Goal: Task Accomplishment & Management: Manage account settings

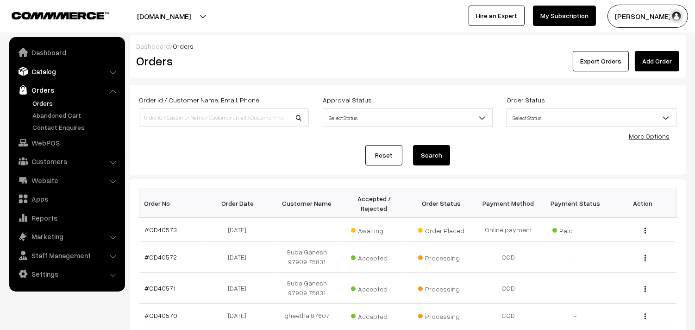
drag, startPoint x: 43, startPoint y: 62, endPoint x: 49, endPoint y: 66, distance: 7.2
click at [44, 62] on ul "Dashboard Catalog" at bounding box center [67, 164] width 116 height 254
click at [47, 60] on link "Dashboard" at bounding box center [67, 52] width 110 height 17
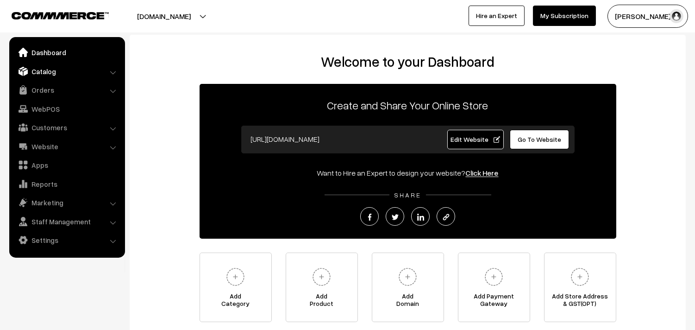
click at [43, 73] on link "Catalog" at bounding box center [67, 71] width 110 height 17
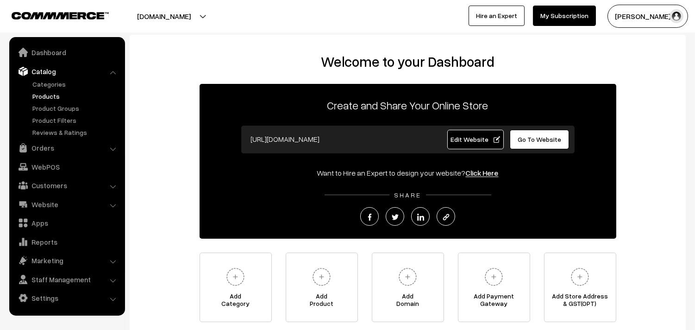
click at [41, 96] on link "Products" at bounding box center [76, 96] width 92 height 10
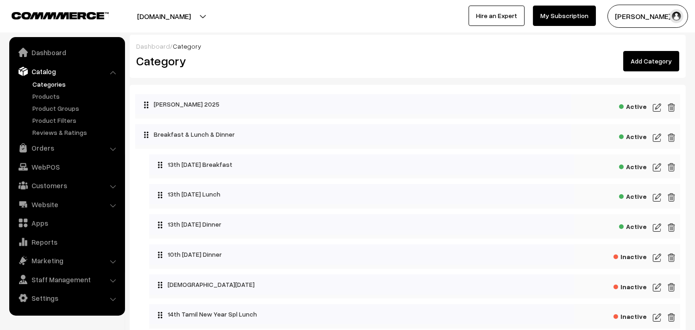
scroll to position [51, 0]
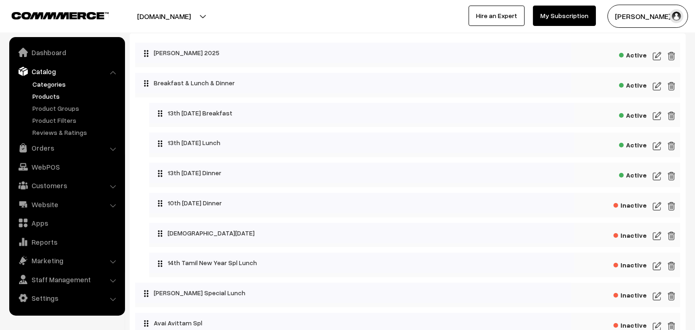
click at [61, 95] on link "Products" at bounding box center [76, 96] width 92 height 10
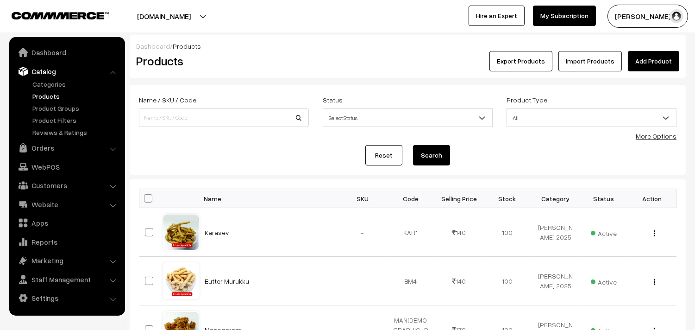
click at [649, 142] on form "Name / SKU / Code Status Select Status Active Inactive Select Status Product Ty…" at bounding box center [408, 130] width 556 height 90
click at [651, 138] on link "More Options" at bounding box center [656, 136] width 41 height 8
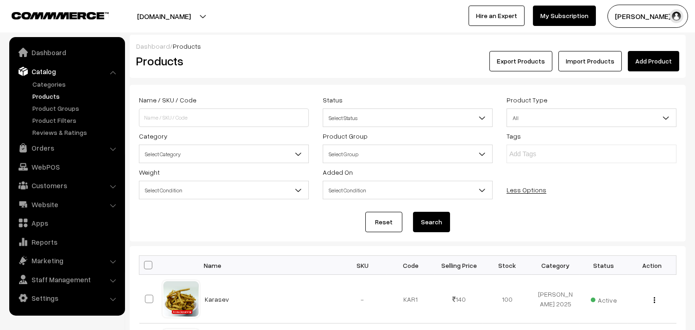
click at [175, 149] on span "Select Category" at bounding box center [223, 154] width 169 height 16
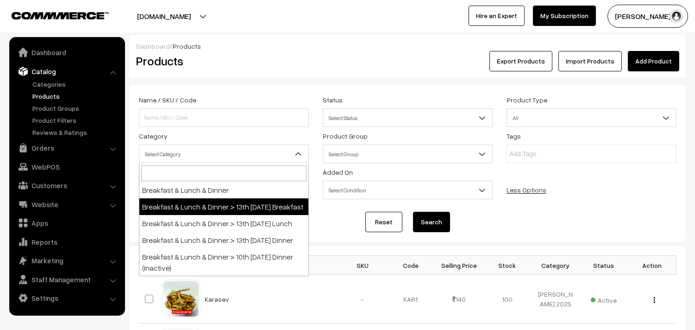
scroll to position [51, 0]
select select "95"
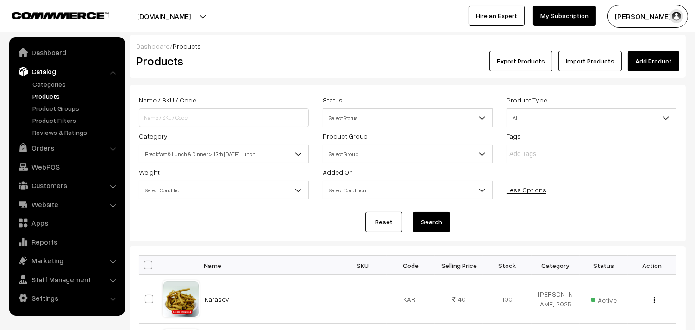
click at [431, 226] on button "Search" at bounding box center [431, 222] width 37 height 20
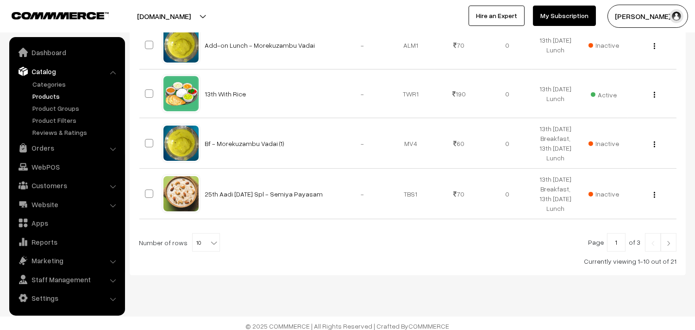
scroll to position [612, 0]
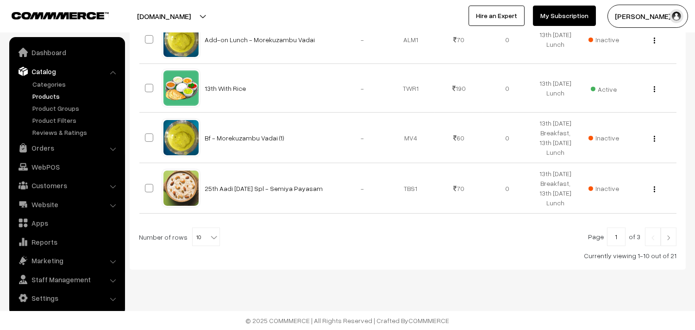
click at [201, 241] on span "10" at bounding box center [206, 237] width 27 height 19
select select "90"
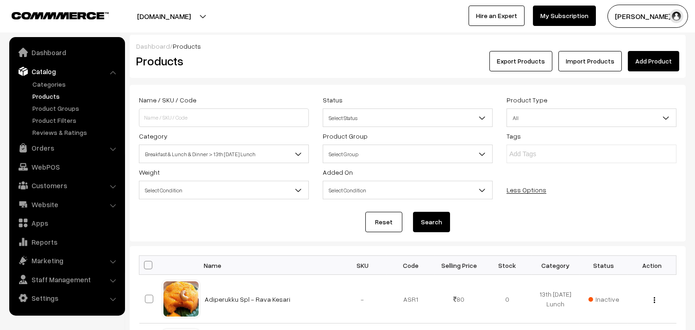
click at [635, 61] on link "Add Product" at bounding box center [653, 61] width 51 height 20
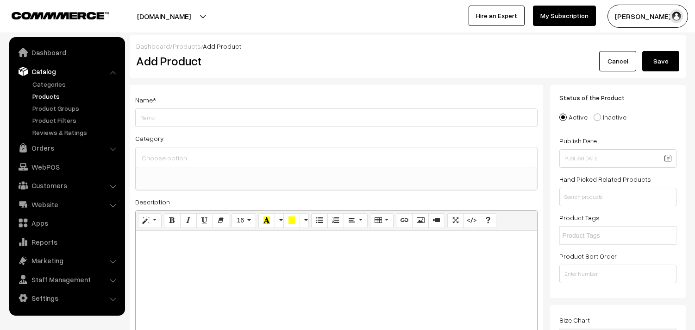
select select
type input "Vegitable Biriyani"
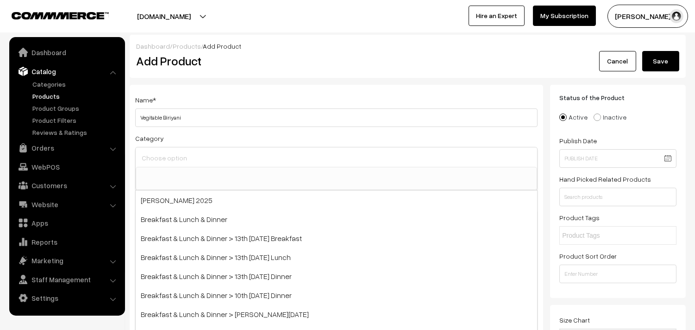
click at [180, 157] on input at bounding box center [336, 157] width 394 height 13
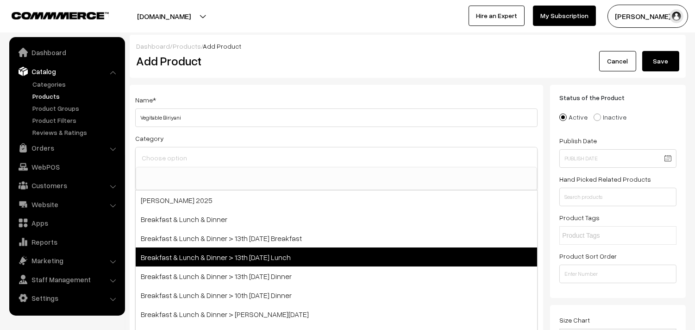
click at [257, 253] on span "Breakfast & Lunch & Dinner > 13th [DATE] Lunch" at bounding box center [336, 256] width 401 height 19
select select "95"
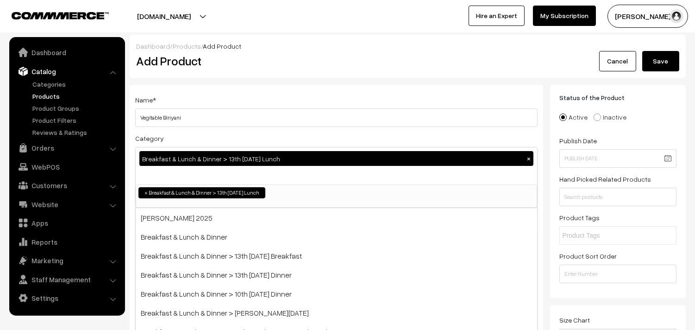
click at [307, 61] on h2 "Add Product" at bounding box center [338, 61] width 404 height 14
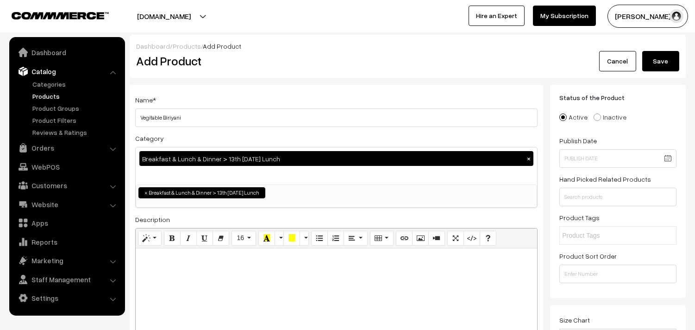
click at [170, 284] on div at bounding box center [336, 306] width 401 height 116
click at [173, 235] on icon "Bold (CTRL+B)" at bounding box center [172, 237] width 6 height 7
click at [150, 238] on button "Style" at bounding box center [150, 238] width 24 height 15
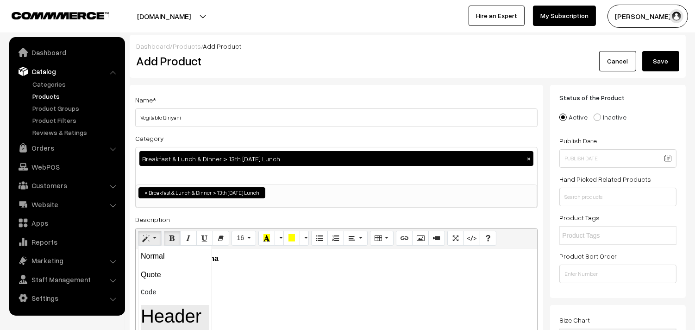
click at [190, 313] on h1 "Header 1" at bounding box center [175, 327] width 69 height 44
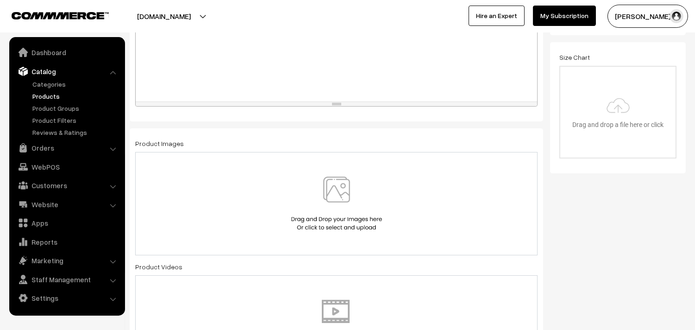
scroll to position [360, 0]
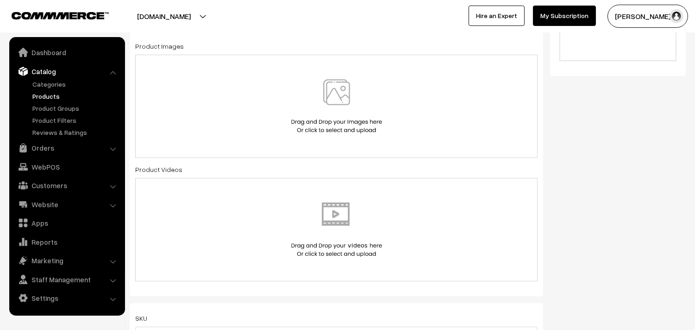
click at [335, 81] on img at bounding box center [336, 106] width 95 height 54
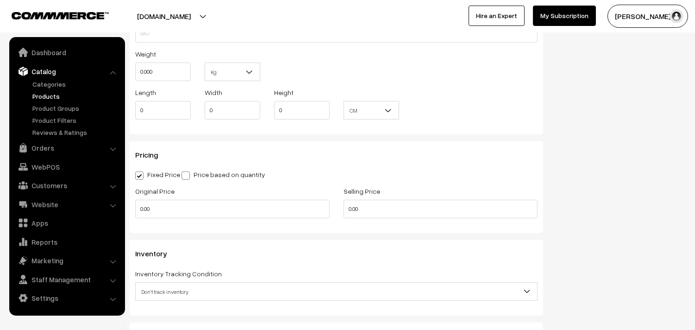
scroll to position [771, 0]
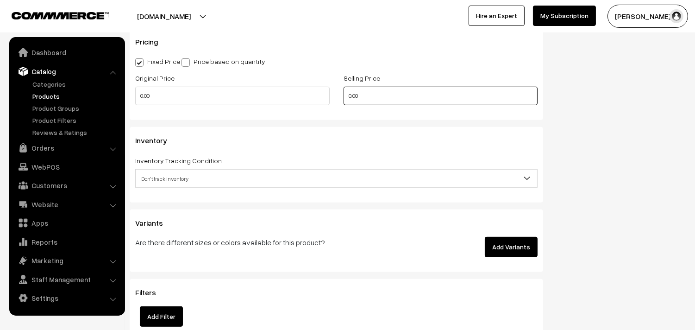
drag, startPoint x: 365, startPoint y: 101, endPoint x: 280, endPoint y: 95, distance: 85.4
click at [280, 95] on div "Original Price 0.00 Selling Price 0.00" at bounding box center [336, 91] width 416 height 38
type input "140"
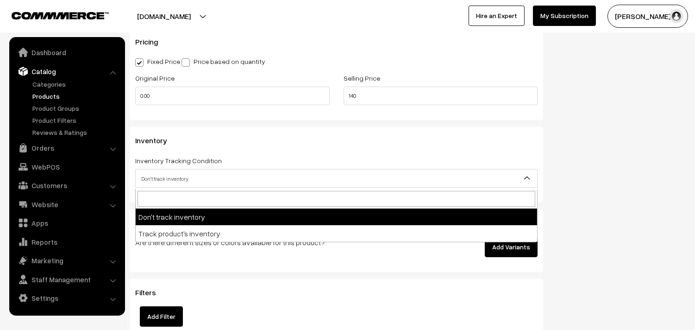
click at [192, 176] on span "Don't track inventory" at bounding box center [336, 178] width 401 height 16
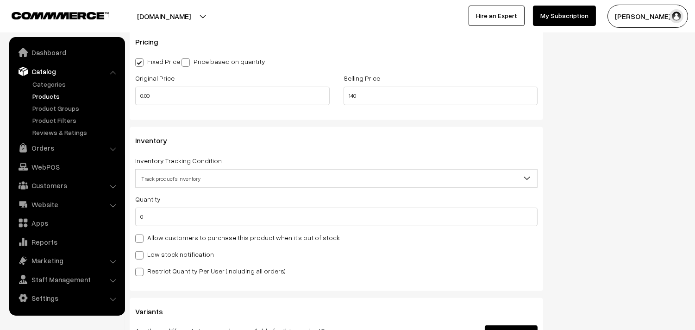
select select "2"
click at [158, 239] on label "Allow customers to purchase this product when it's out of stock" at bounding box center [237, 237] width 205 height 10
click at [141, 239] on input "Allow customers to purchase this product when it's out of stock" at bounding box center [138, 237] width 6 height 6
checkbox input "true"
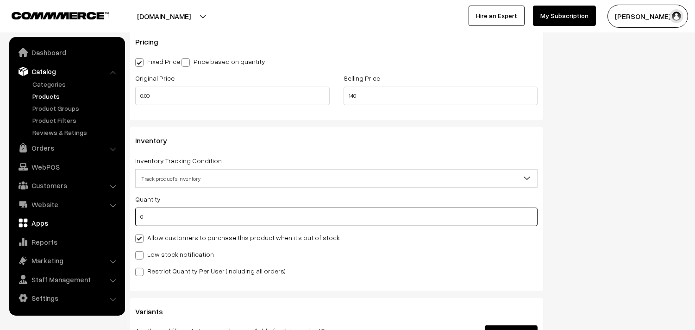
click at [104, 220] on body "Thank you for showing interest. Our team will call you shortly. Close annamfood…" at bounding box center [347, 39] width 695 height 1620
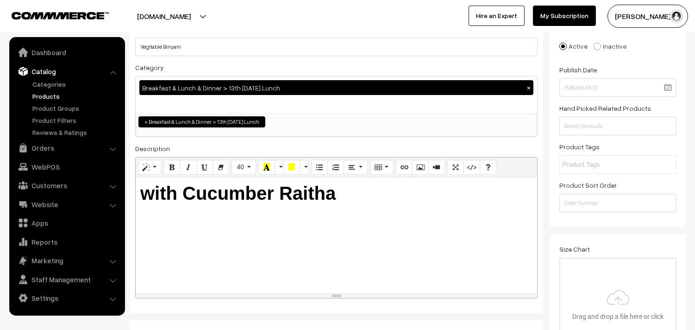
scroll to position [0, 0]
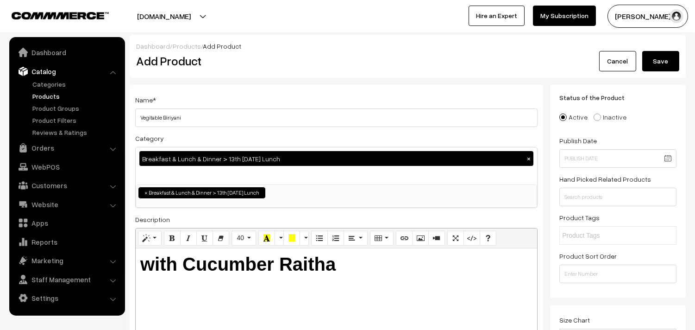
type input "20"
click at [667, 64] on button "Save" at bounding box center [660, 61] width 37 height 20
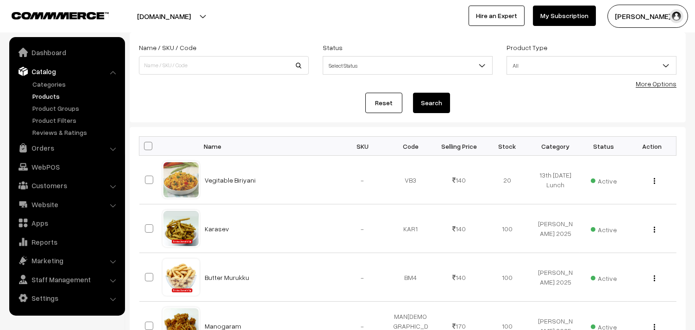
scroll to position [51, 0]
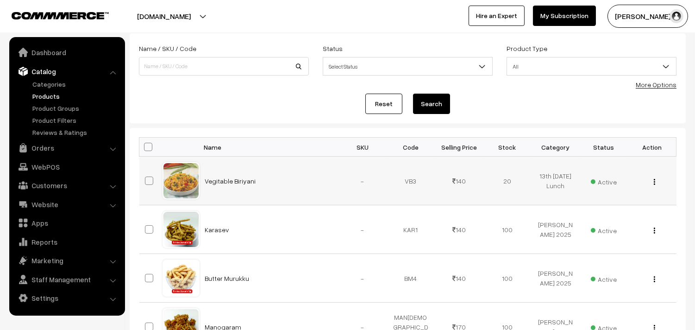
click at [654, 180] on img "button" at bounding box center [654, 182] width 1 height 6
click at [594, 214] on link "Edit" at bounding box center [613, 215] width 79 height 20
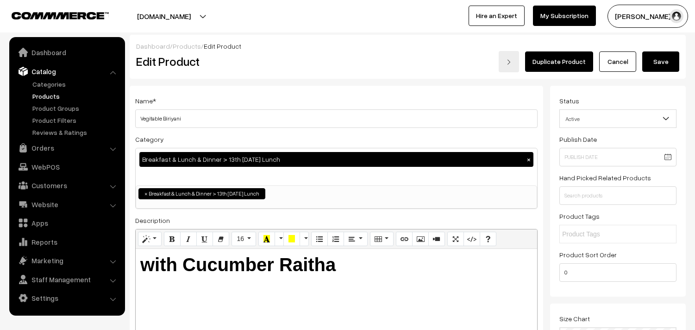
scroll to position [206, 0]
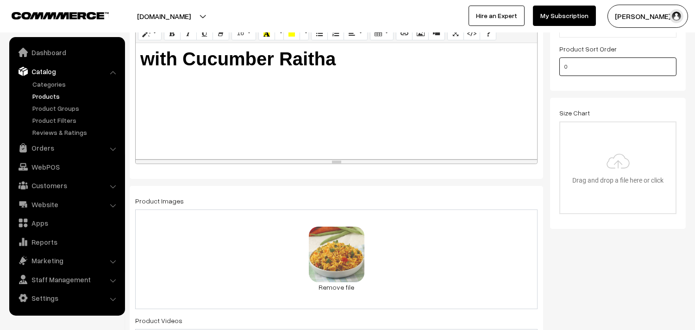
drag, startPoint x: 583, startPoint y: 67, endPoint x: 547, endPoint y: 63, distance: 36.4
click at [636, 128] on input "file" at bounding box center [617, 167] width 115 height 91
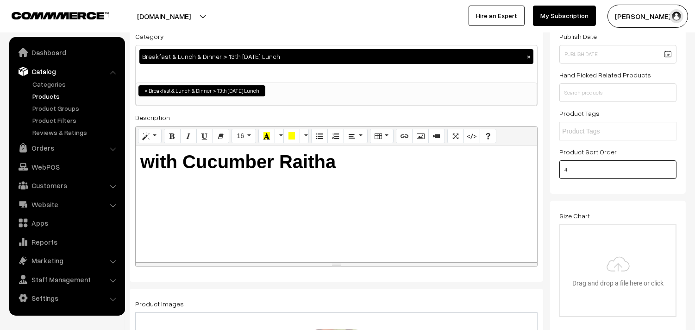
drag, startPoint x: 570, startPoint y: 170, endPoint x: 539, endPoint y: 174, distance: 30.8
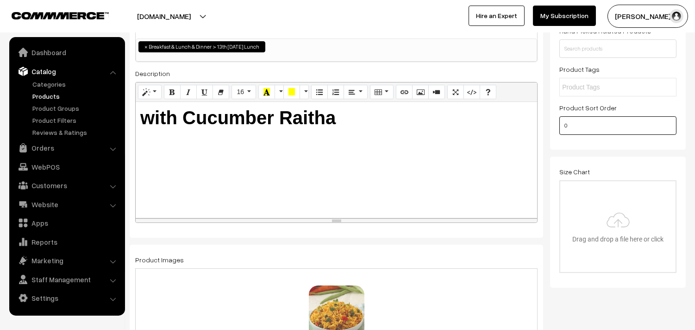
scroll to position [206, 0]
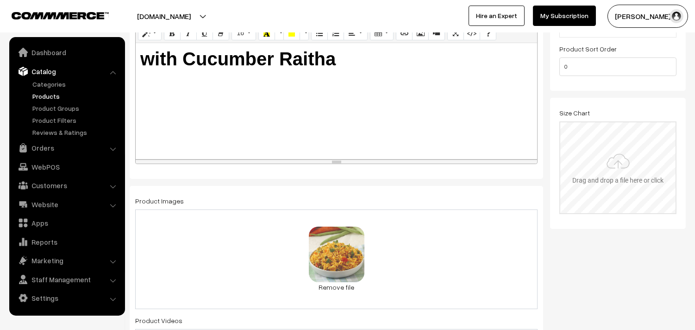
click at [574, 121] on div "Drag and drop a file here or click Ooops, something wrong appended. Remove Drag…" at bounding box center [617, 167] width 117 height 93
drag, startPoint x: 577, startPoint y: 63, endPoint x: 544, endPoint y: 63, distance: 32.9
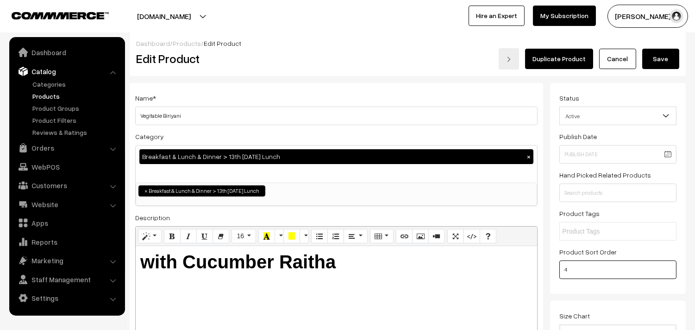
scroll to position [0, 0]
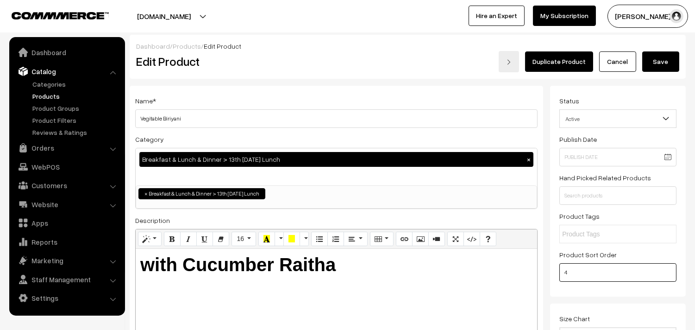
type input "4"
click at [660, 64] on button "Save" at bounding box center [660, 61] width 37 height 20
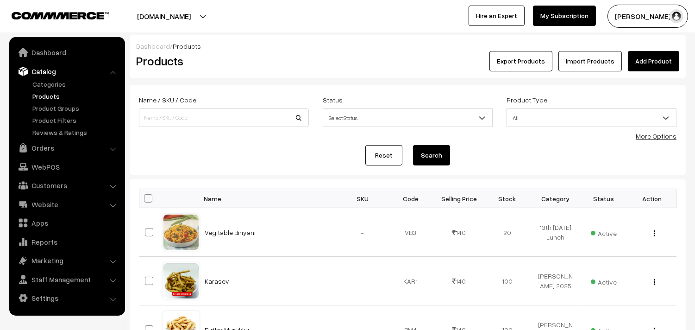
click at [648, 136] on link "More Options" at bounding box center [656, 136] width 41 height 8
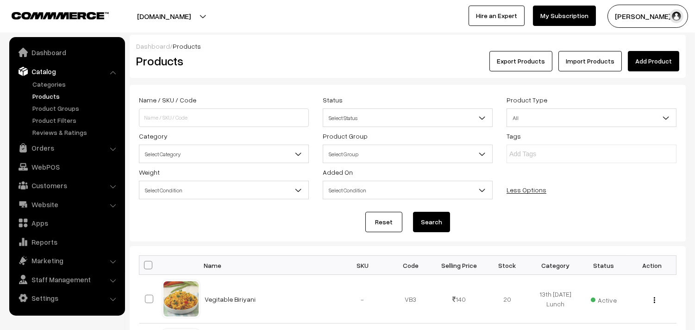
click at [200, 157] on span "Select Category" at bounding box center [223, 154] width 169 height 16
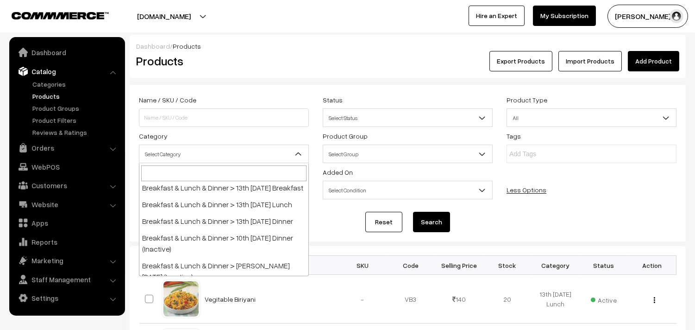
scroll to position [103, 0]
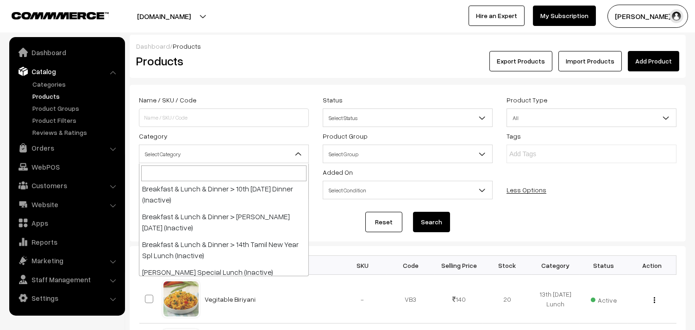
select select "96"
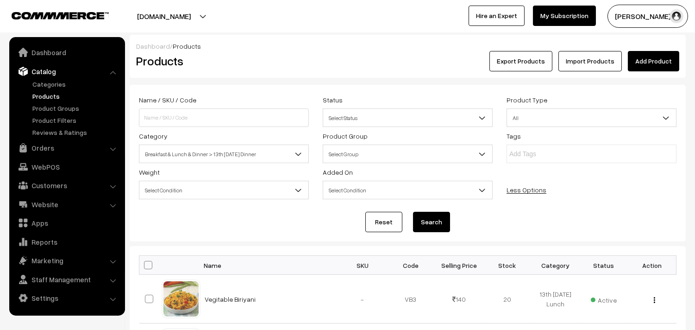
click at [425, 218] on button "Search" at bounding box center [431, 222] width 37 height 20
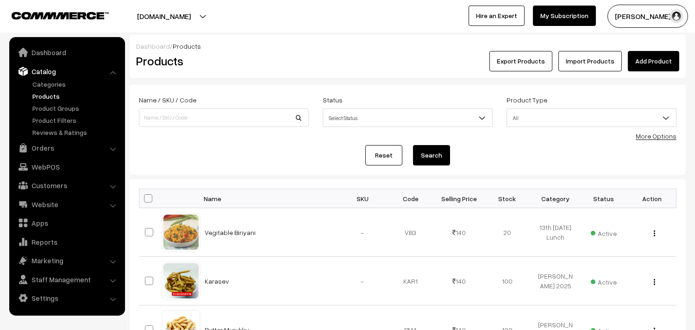
click at [658, 138] on link "More Options" at bounding box center [656, 136] width 41 height 8
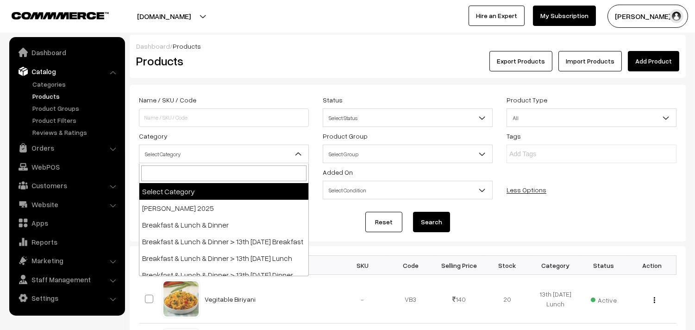
click at [183, 154] on span "Select Category" at bounding box center [223, 154] width 169 height 16
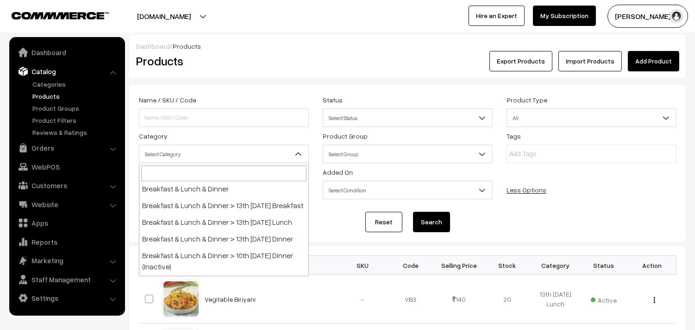
scroll to position [51, 0]
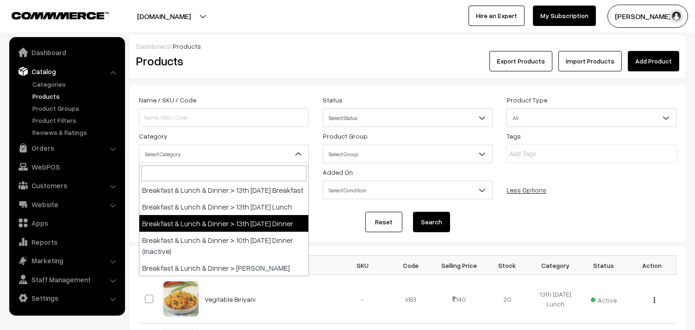
select select "96"
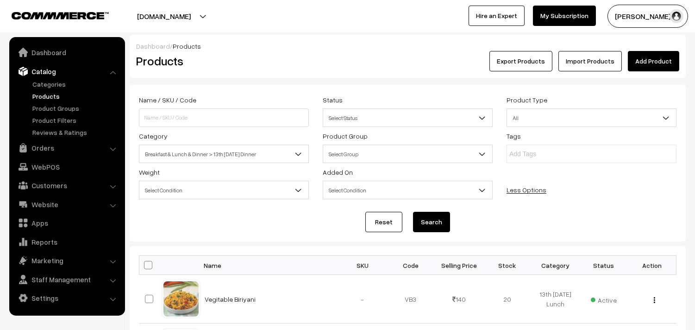
drag, startPoint x: 432, startPoint y: 221, endPoint x: 423, endPoint y: 221, distance: 8.3
click at [430, 221] on button "Search" at bounding box center [431, 222] width 37 height 20
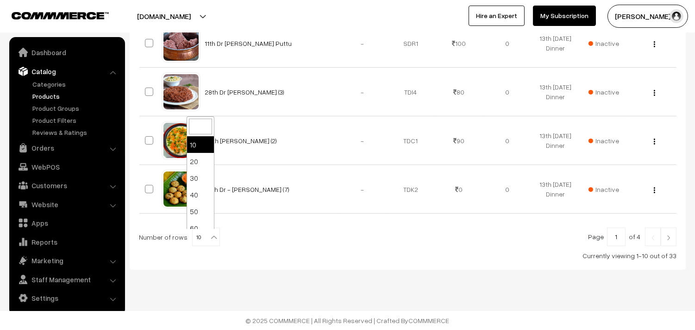
click at [209, 240] on b at bounding box center [213, 236] width 9 height 9
select select "90"
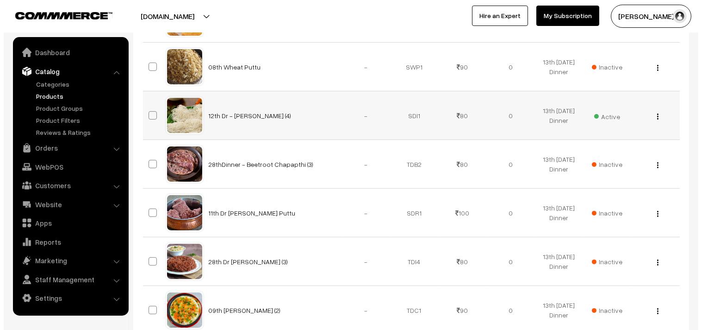
scroll to position [360, 0]
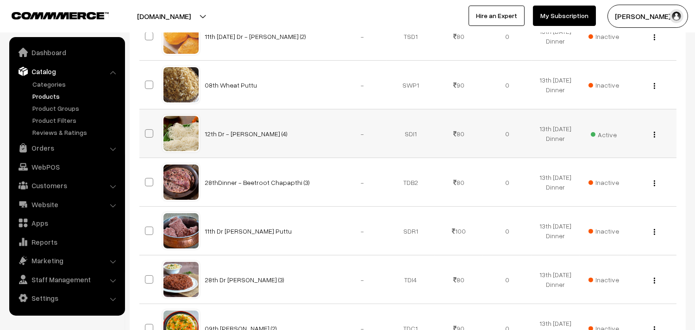
click at [596, 131] on span "Active" at bounding box center [604, 133] width 26 height 12
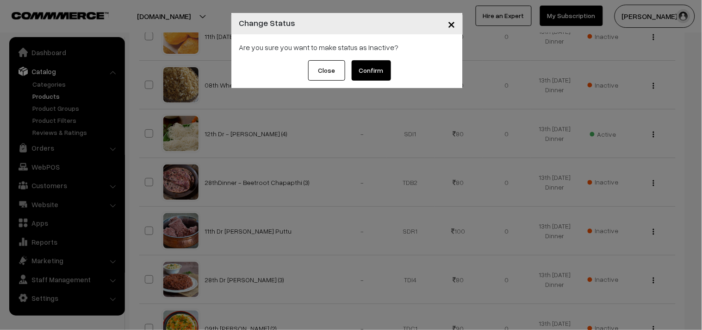
click at [383, 70] on button "Confirm" at bounding box center [371, 70] width 39 height 20
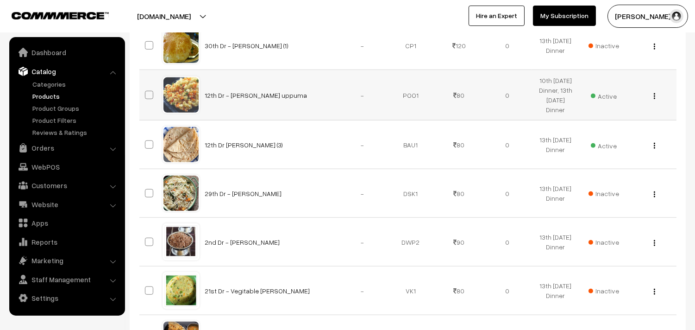
scroll to position [1595, 0]
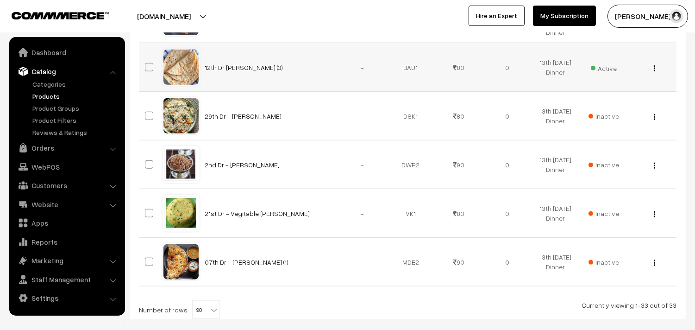
click at [655, 70] on img "button" at bounding box center [654, 68] width 1 height 6
click at [595, 103] on link "Edit" at bounding box center [613, 102] width 79 height 20
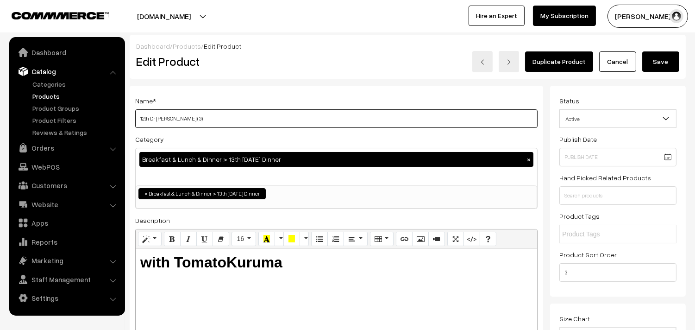
click at [308, 123] on input "12th Dr [PERSON_NAME] (3)" at bounding box center [336, 118] width 402 height 19
drag, startPoint x: 144, startPoint y: 117, endPoint x: 124, endPoint y: 115, distance: 20.0
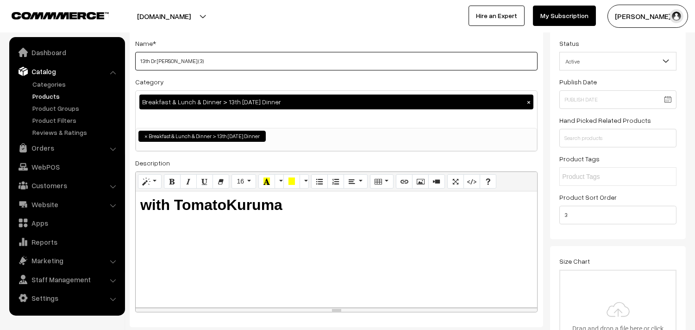
scroll to position [154, 0]
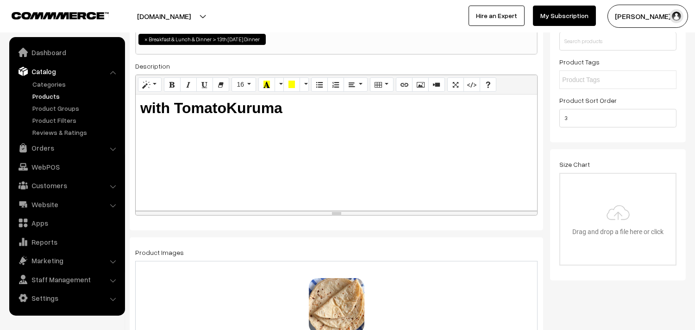
type input "13th Dr Chappathi (3)"
click at [229, 101] on b "with TomatoKuruma" at bounding box center [211, 108] width 142 height 17
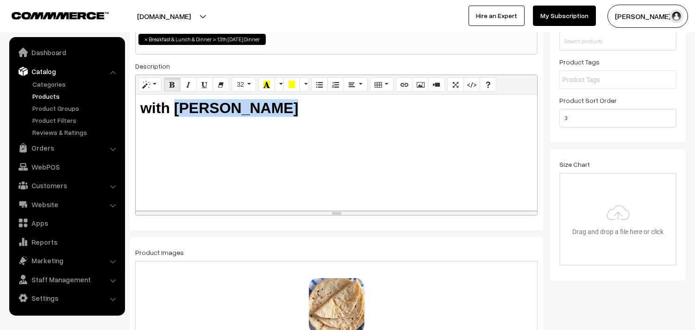
drag, startPoint x: 176, startPoint y: 107, endPoint x: 340, endPoint y: 119, distance: 163.9
click at [340, 119] on div "with Tomato Kuruma" at bounding box center [336, 152] width 401 height 116
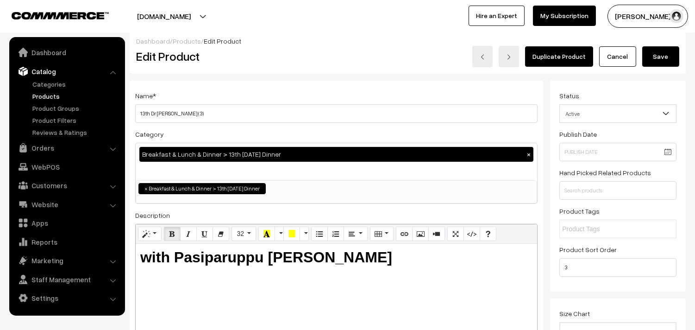
scroll to position [0, 0]
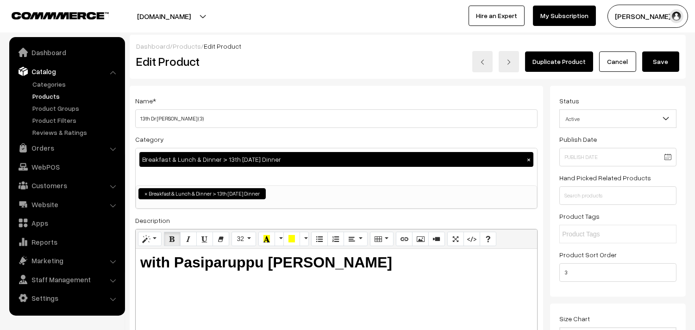
click at [673, 65] on button "Save" at bounding box center [660, 61] width 37 height 20
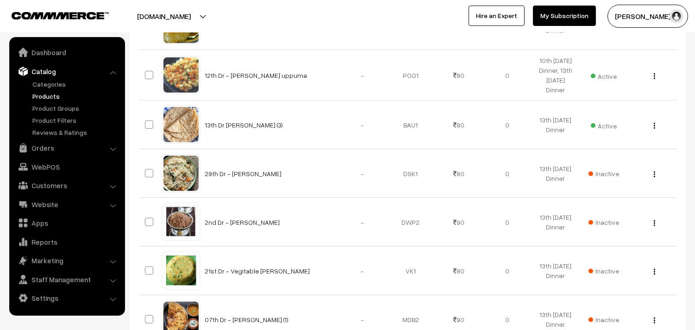
scroll to position [1543, 0]
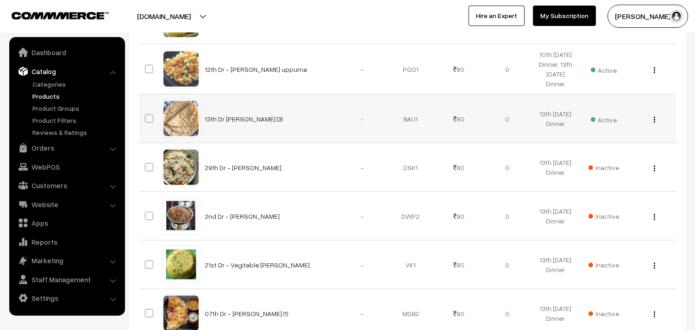
click at [656, 121] on div "View Edit Delete" at bounding box center [651, 119] width 37 height 10
click at [655, 122] on img "button" at bounding box center [654, 120] width 1 height 6
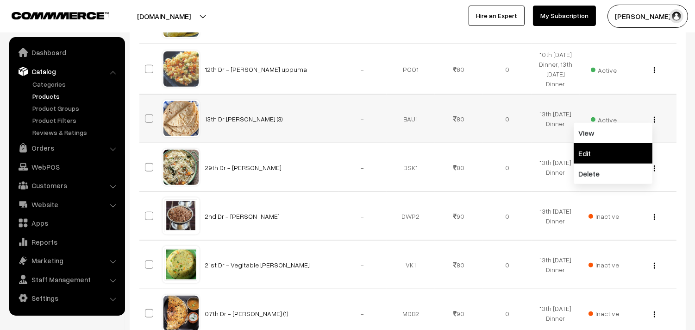
click at [608, 148] on link "Edit" at bounding box center [613, 153] width 79 height 20
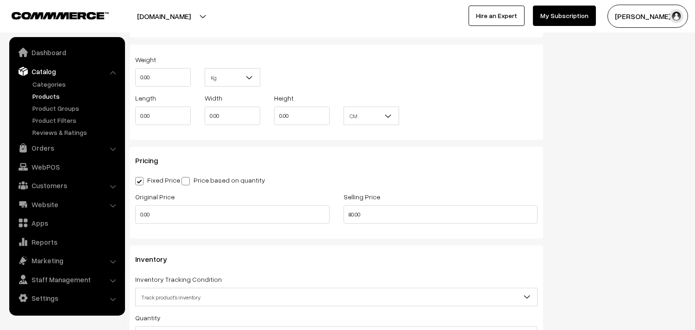
scroll to position [771, 0]
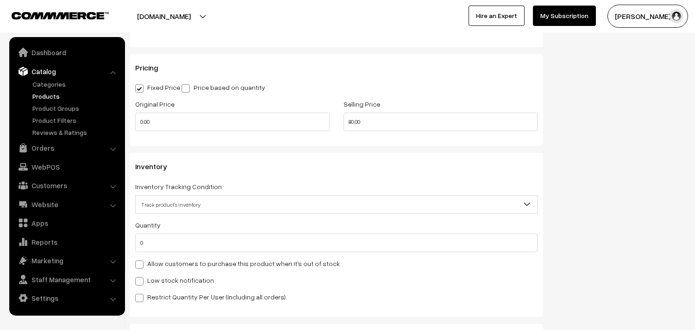
click at [168, 261] on label "Allow customers to purchase this product when it's out of stock" at bounding box center [237, 263] width 205 height 10
click at [141, 261] on input "Allow customers to purchase this product when it's out of stock" at bounding box center [138, 263] width 6 height 6
checkbox input "true"
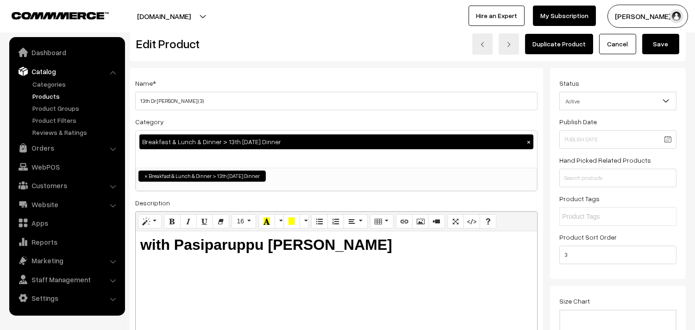
scroll to position [0, 0]
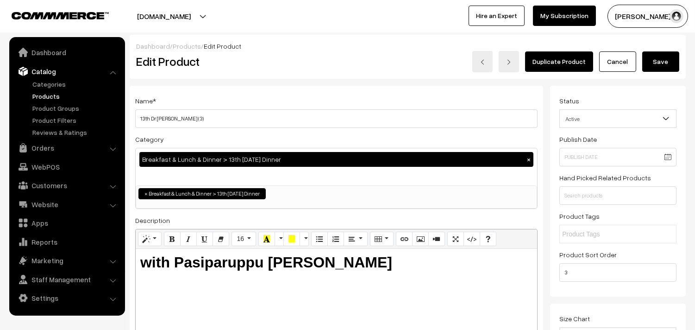
click at [671, 63] on button "Save" at bounding box center [660, 61] width 37 height 20
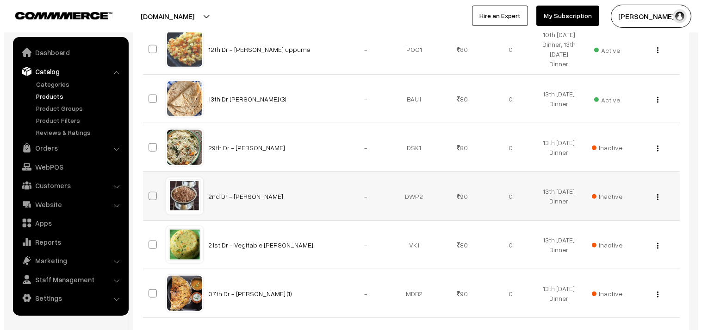
scroll to position [1543, 0]
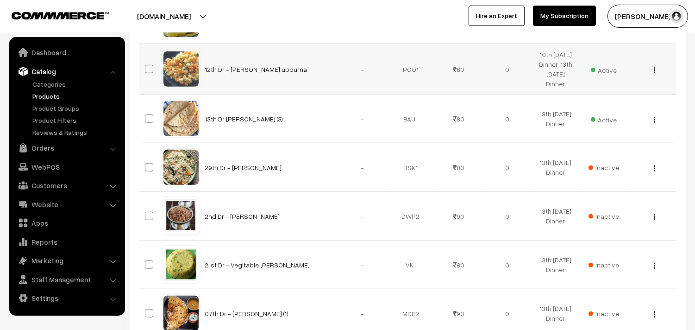
click at [618, 68] on td "Active" at bounding box center [604, 69] width 48 height 50
click at [614, 71] on span "Active" at bounding box center [604, 69] width 26 height 12
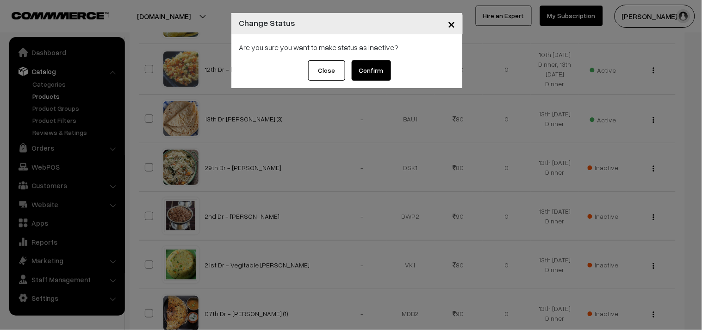
click at [379, 68] on button "Confirm" at bounding box center [371, 70] width 39 height 20
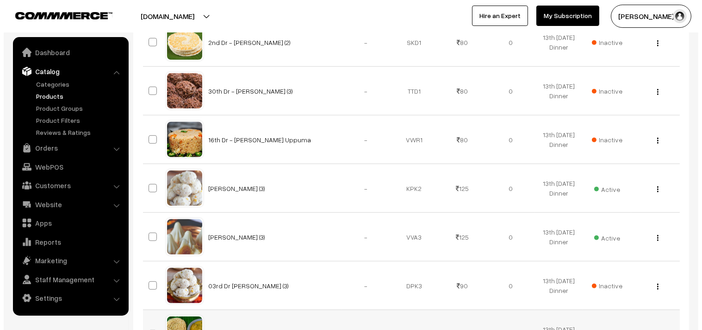
scroll to position [1183, 0]
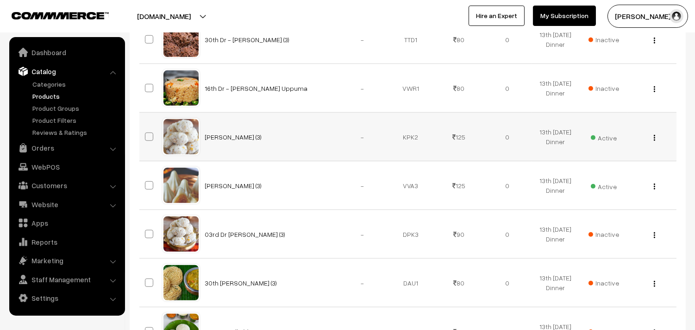
click at [602, 132] on span "Active" at bounding box center [604, 137] width 26 height 12
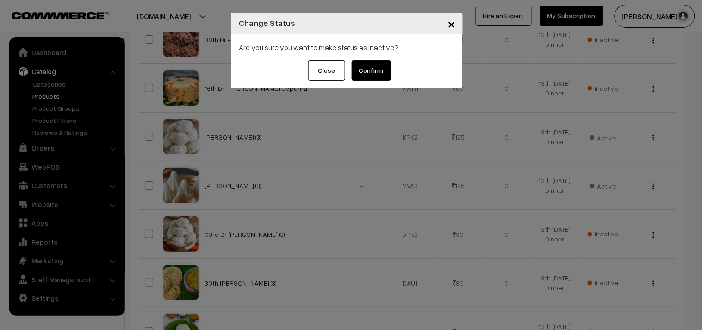
click at [378, 70] on button "Confirm" at bounding box center [371, 70] width 39 height 20
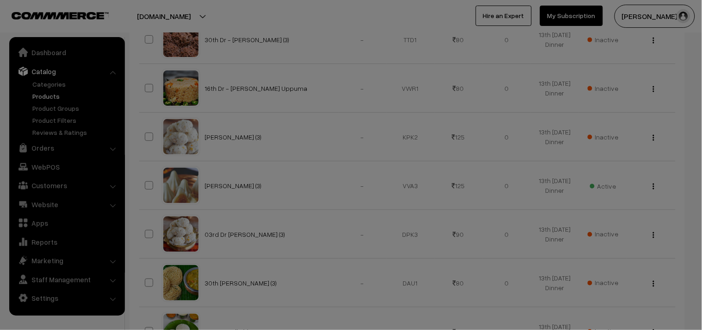
scroll to position [1183, 0]
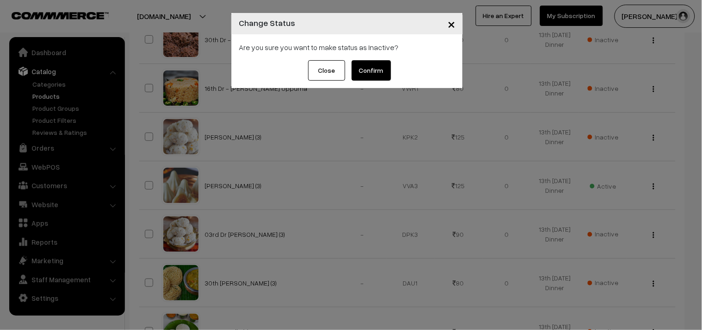
click at [371, 65] on button "Confirm" at bounding box center [371, 70] width 39 height 20
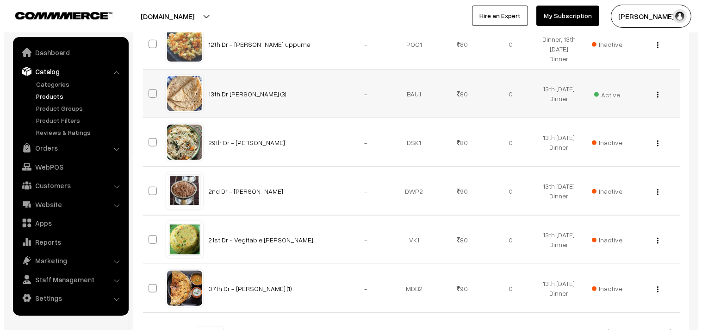
scroll to position [1646, 0]
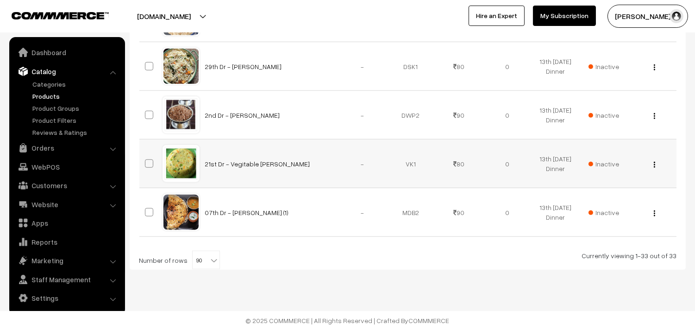
click at [610, 163] on span "Inactive" at bounding box center [604, 164] width 31 height 10
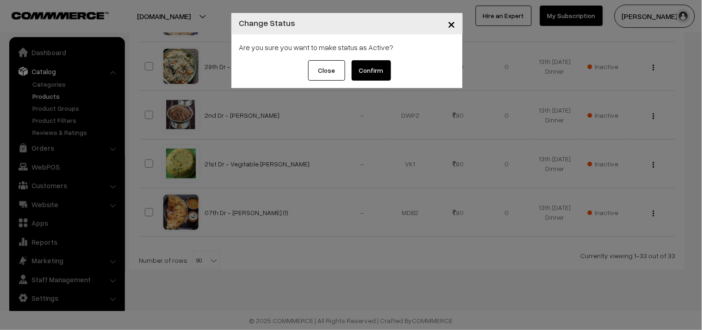
click at [369, 64] on button "Confirm" at bounding box center [371, 70] width 39 height 20
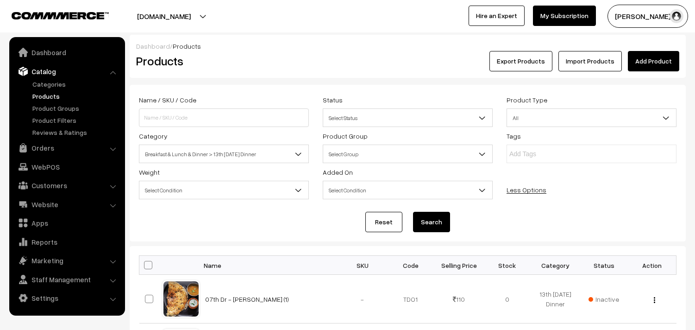
scroll to position [1646, 0]
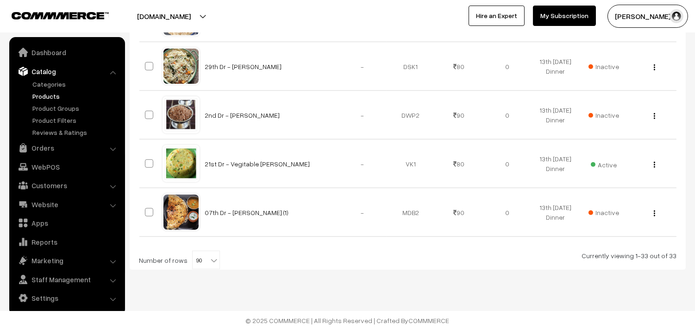
click at [654, 164] on img "button" at bounding box center [654, 165] width 1 height 6
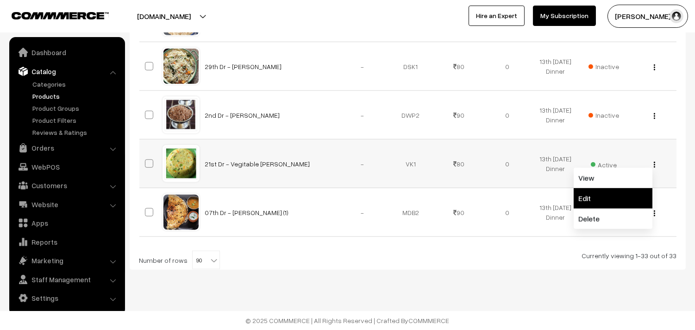
click at [587, 201] on link "Edit" at bounding box center [613, 198] width 79 height 20
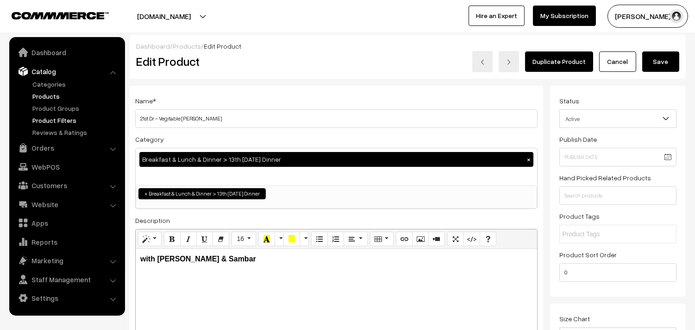
drag, startPoint x: 148, startPoint y: 119, endPoint x: 121, endPoint y: 116, distance: 27.1
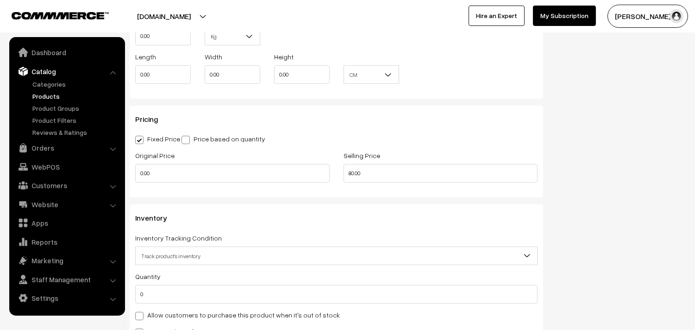
scroll to position [874, 0]
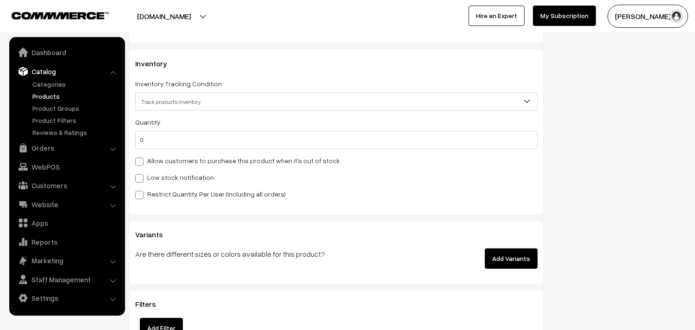
type input "13th Dr - Vegitable [PERSON_NAME]"
click at [195, 163] on label "Allow customers to purchase this product when it's out of stock" at bounding box center [237, 161] width 205 height 10
click at [141, 163] on input "Allow customers to purchase this product when it's out of stock" at bounding box center [138, 160] width 6 height 6
checkbox input "true"
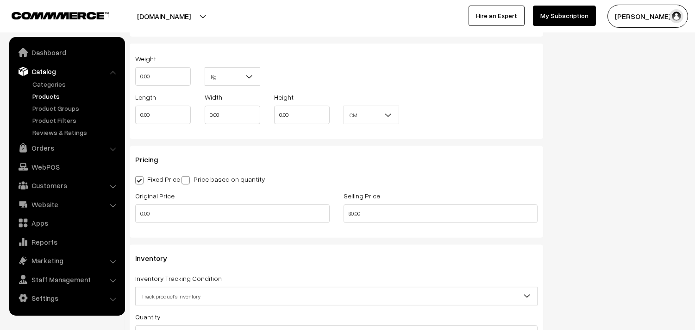
scroll to position [771, 0]
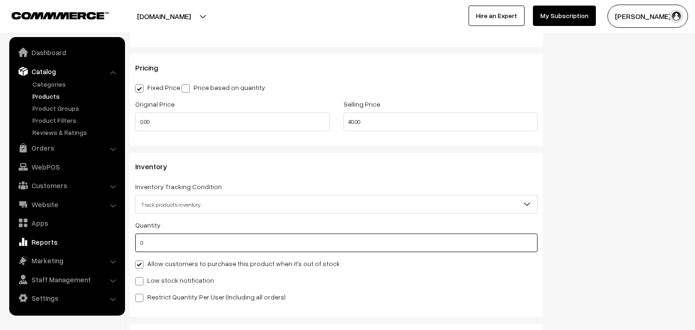
drag, startPoint x: 113, startPoint y: 246, endPoint x: 108, endPoint y: 243, distance: 5.7
click at [112, 246] on body "Thank you for showing interest. Our team will call you shortly. Close annamfood…" at bounding box center [347, 62] width 695 height 1666
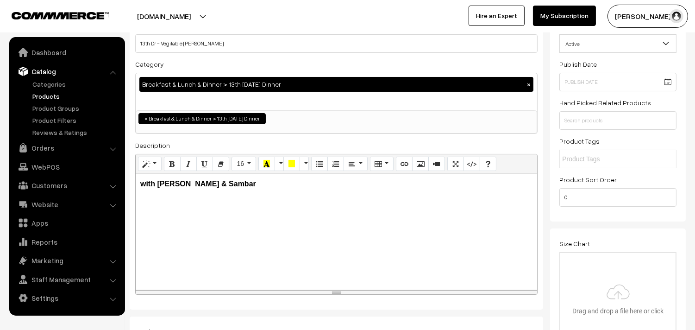
scroll to position [0, 0]
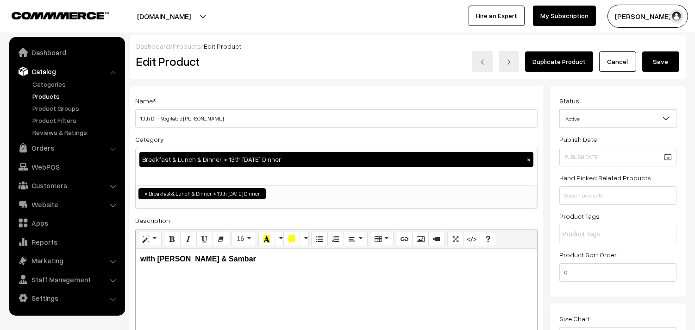
type input "20"
click at [651, 68] on button "Save" at bounding box center [660, 61] width 37 height 20
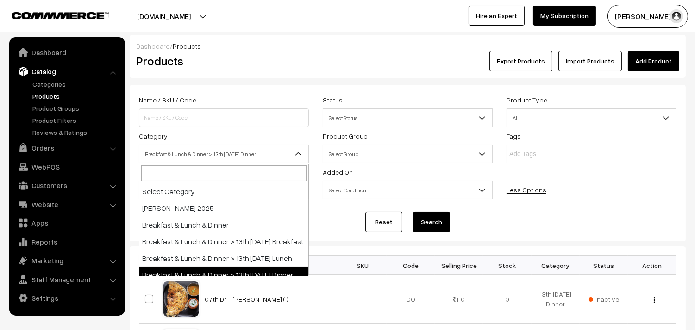
click at [244, 159] on span "Breakfast & Lunch & Dinner > 13th [DATE] Dinner" at bounding box center [223, 154] width 169 height 16
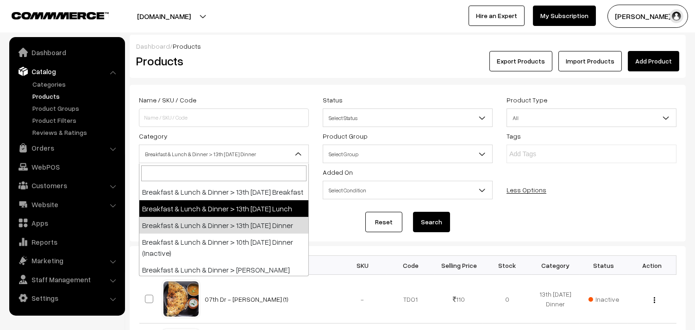
scroll to position [101, 0]
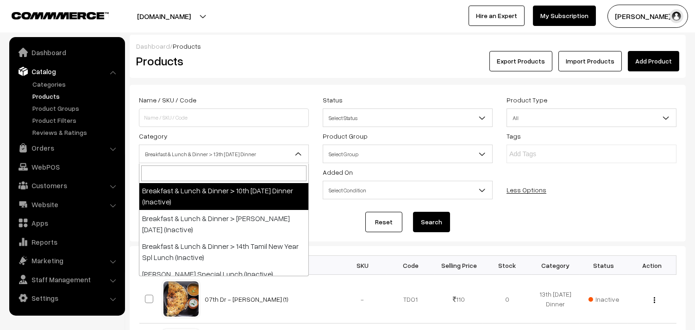
select select "68"
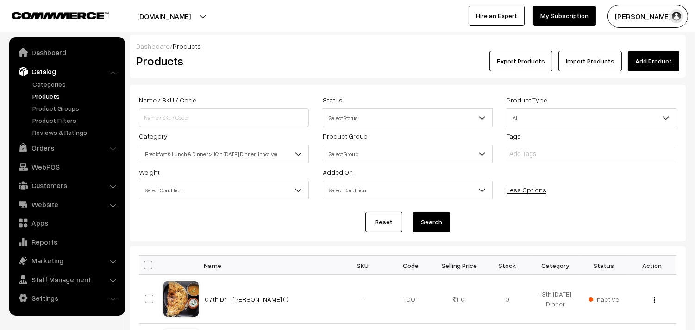
click at [415, 219] on button "Search" at bounding box center [431, 222] width 37 height 20
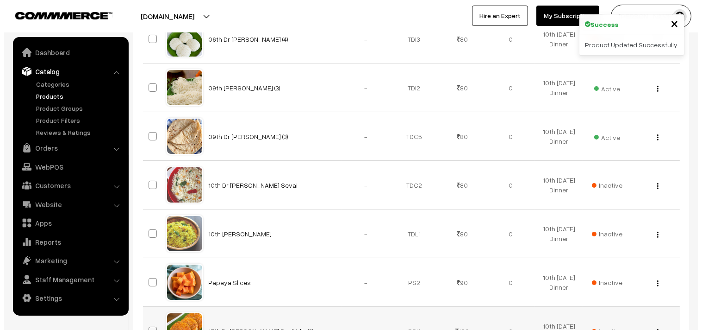
scroll to position [514, 0]
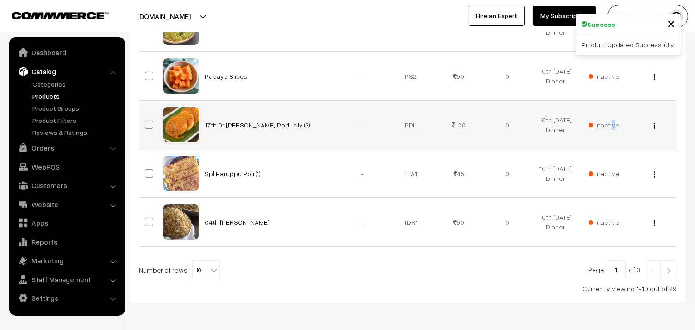
drag, startPoint x: 613, startPoint y: 129, endPoint x: 609, endPoint y: 132, distance: 4.9
click at [610, 132] on td "Inactive" at bounding box center [604, 124] width 48 height 49
click at [613, 126] on span "Inactive" at bounding box center [604, 125] width 31 height 10
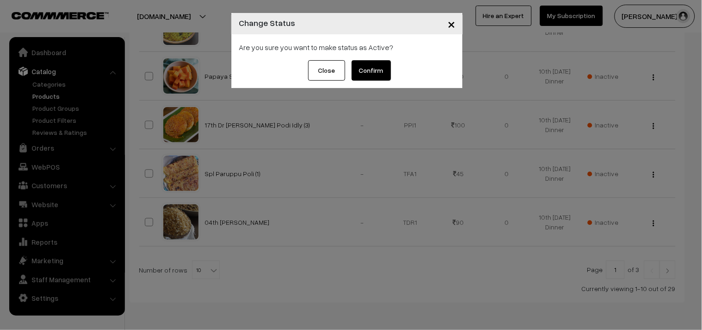
click at [382, 65] on button "Confirm" at bounding box center [371, 70] width 39 height 20
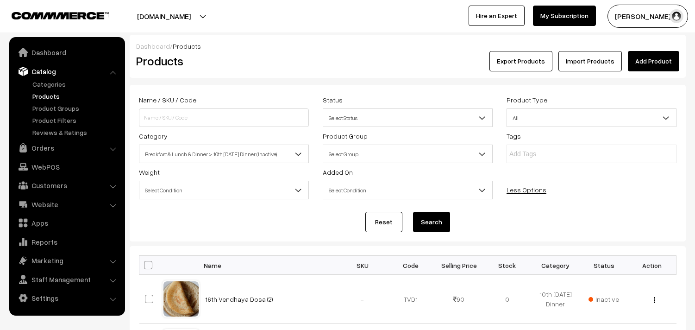
scroll to position [514, 0]
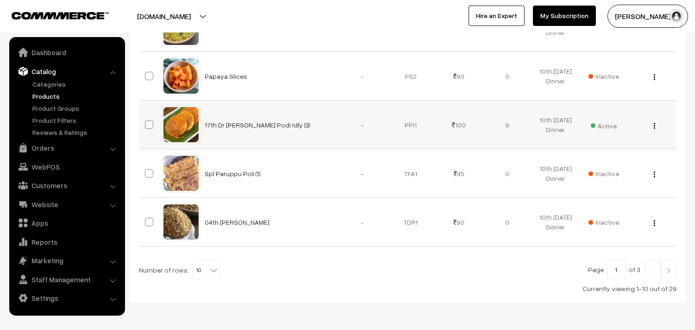
click at [655, 128] on img "button" at bounding box center [654, 126] width 1 height 6
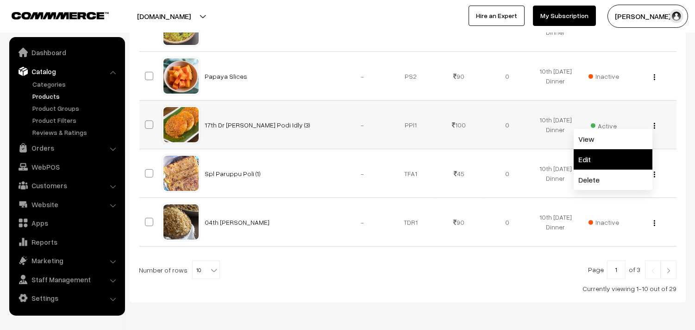
click at [609, 155] on link "Edit" at bounding box center [613, 159] width 79 height 20
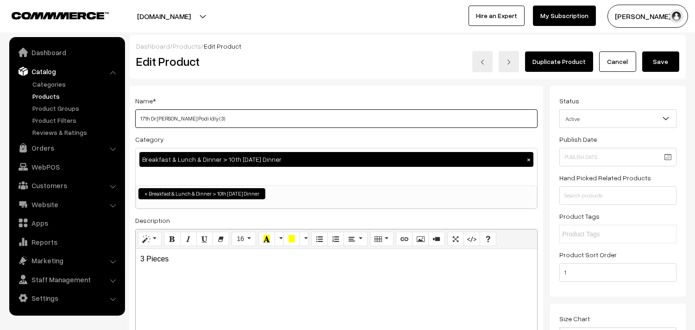
drag, startPoint x: 150, startPoint y: 116, endPoint x: 122, endPoint y: 117, distance: 28.7
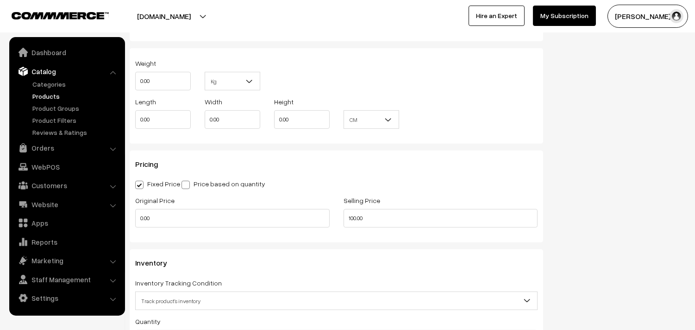
scroll to position [823, 0]
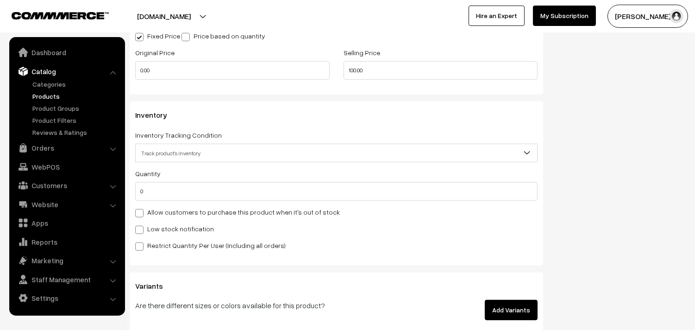
type input "13th Dr Pirandai Ellu Podi Idly (3)"
click at [187, 213] on label "Allow customers to purchase this product when it's out of stock" at bounding box center [237, 212] width 205 height 10
click at [141, 213] on input "Allow customers to purchase this product when it's out of stock" at bounding box center [138, 211] width 6 height 6
checkbox input "true"
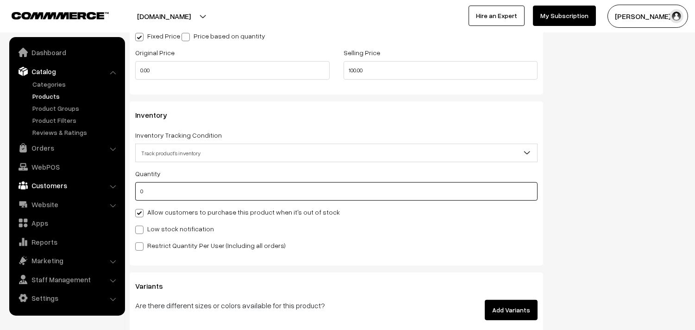
drag, startPoint x: 107, startPoint y: 188, endPoint x: 99, endPoint y: 188, distance: 7.4
click at [99, 188] on body "Thank you for showing interest. Our team will call you shortly. Close annamfood…" at bounding box center [347, 10] width 695 height 1666
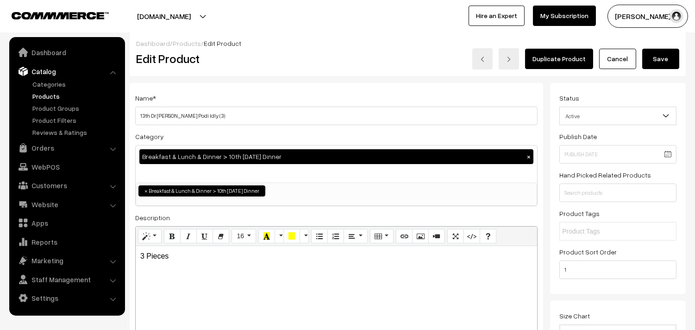
scroll to position [0, 0]
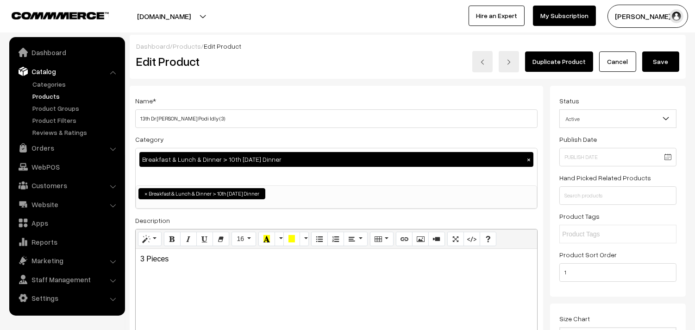
type input "20"
click at [665, 57] on button "Save" at bounding box center [660, 61] width 37 height 20
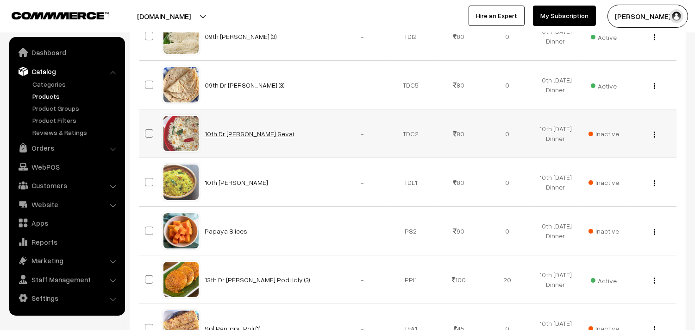
scroll to position [548, 0]
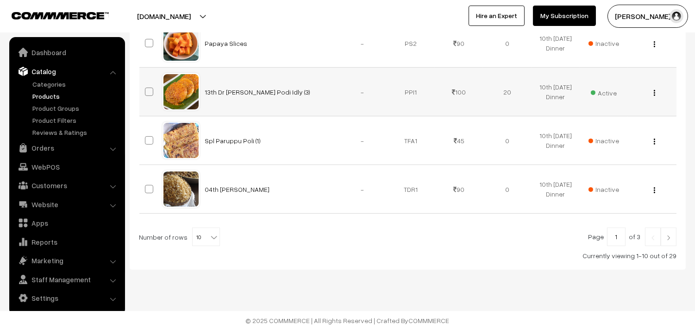
click at [652, 89] on div "View Edit Delete" at bounding box center [651, 92] width 37 height 10
click at [654, 90] on img "button" at bounding box center [654, 93] width 1 height 6
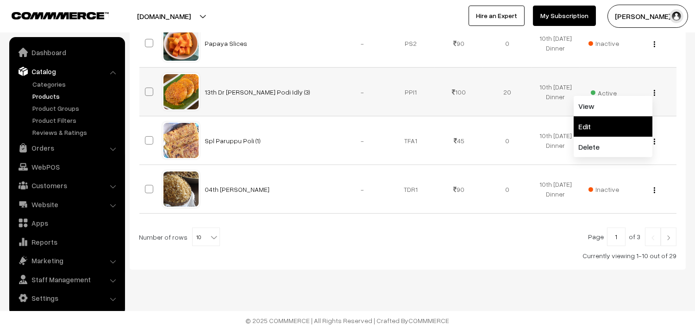
click at [600, 118] on link "Edit" at bounding box center [613, 126] width 79 height 20
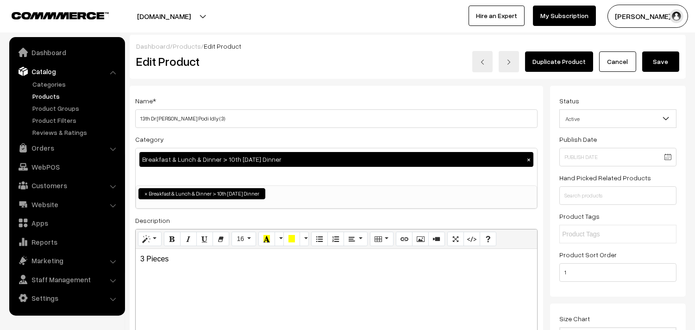
click at [532, 160] on button "×" at bounding box center [529, 159] width 8 height 8
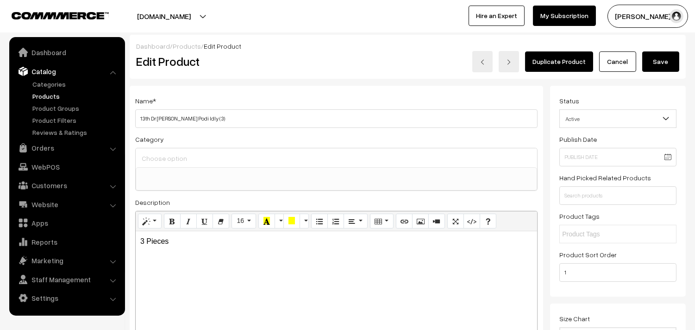
scroll to position [15, 0]
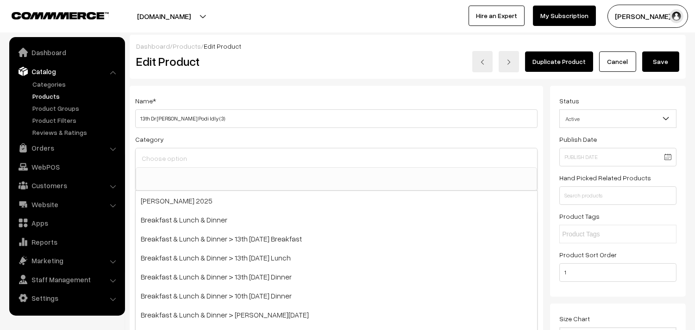
click at [208, 158] on input at bounding box center [336, 158] width 394 height 13
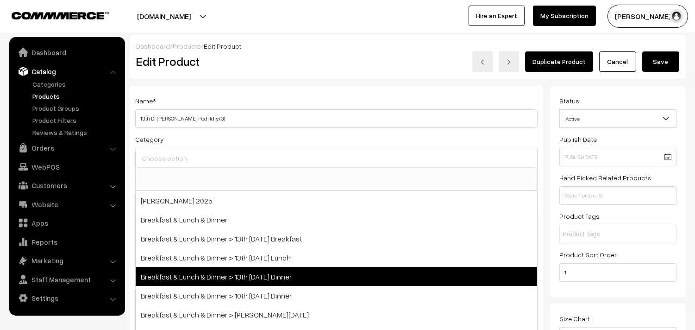
click at [295, 273] on span "Breakfast & Lunch & Dinner > 13th [DATE] Dinner" at bounding box center [336, 276] width 401 height 19
select select "96"
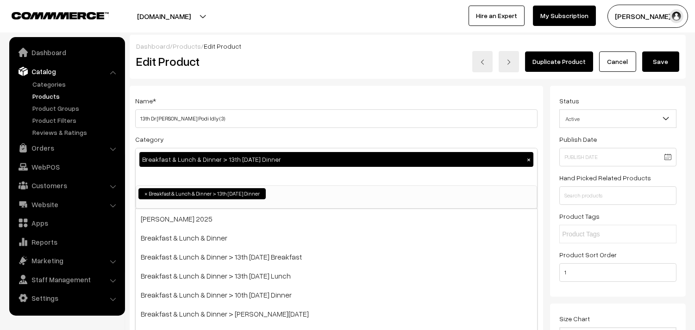
click at [386, 89] on div "Name * 13th Dr Pirandai Ellu Podi Idly (3) Category Breakfast & Lunch & Dinner …" at bounding box center [337, 235] width 414 height 299
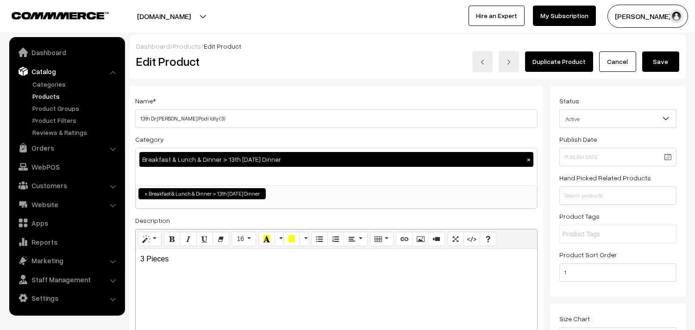
click at [647, 62] on button "Save" at bounding box center [660, 61] width 37 height 20
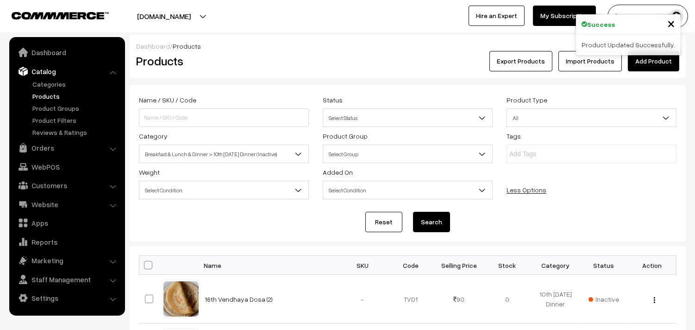
click at [251, 142] on div "Category Select Category [PERSON_NAME] 2025 Breakfast & Lunch & Dinner Breakfas…" at bounding box center [224, 146] width 184 height 33
click at [248, 152] on span "Breakfast & Lunch & Dinner > 10th [DATE] Dinner (Inactive)" at bounding box center [223, 154] width 169 height 16
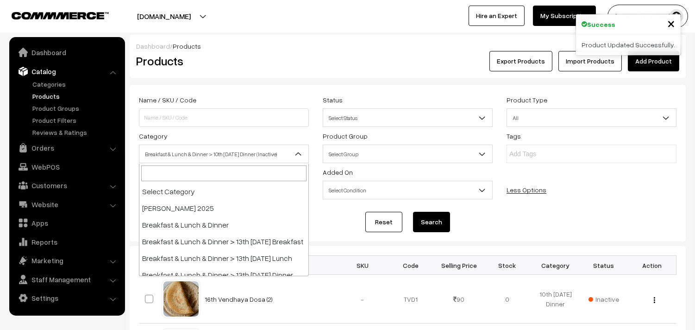
scroll to position [77, 0]
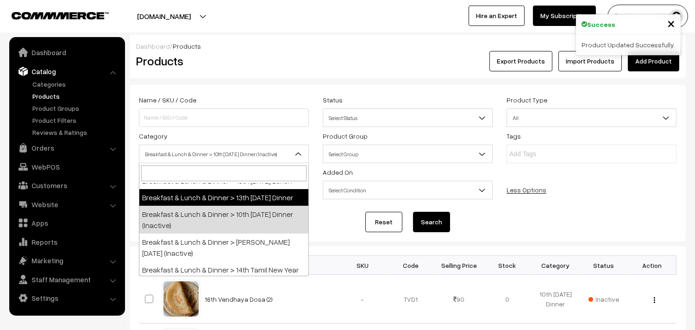
select select "96"
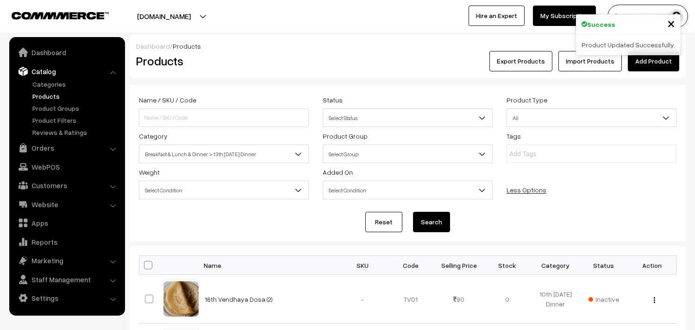
click at [439, 211] on form "Name / SKU / Code Status Select Status Active Inactive Select Status Product Ty…" at bounding box center [408, 163] width 556 height 157
click at [434, 220] on button "Search" at bounding box center [431, 222] width 37 height 20
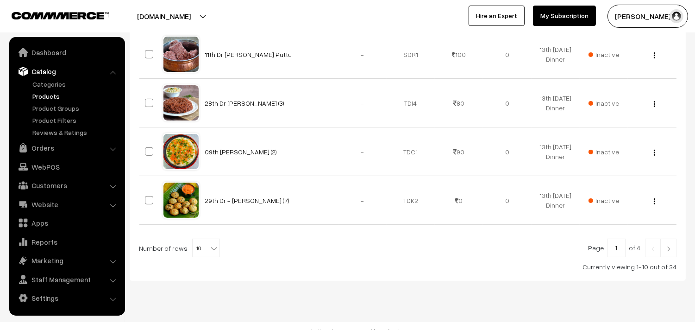
scroll to position [548, 0]
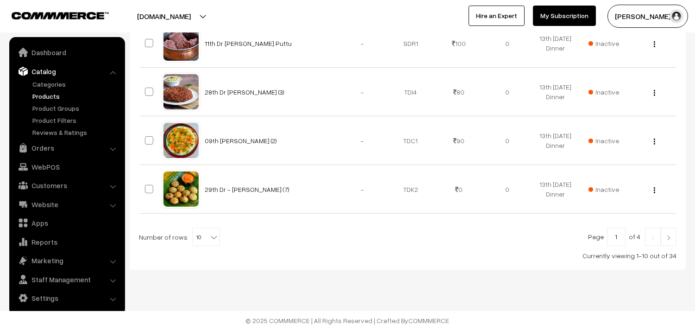
click at [201, 232] on span "10" at bounding box center [206, 237] width 27 height 19
select select "60"
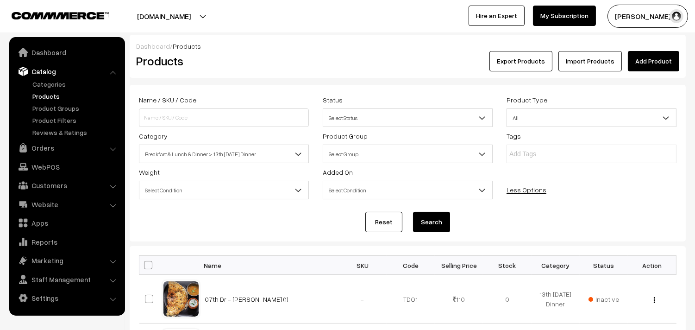
click at [248, 150] on span "Breakfast & Lunch & Dinner > 13th [DATE] Dinner" at bounding box center [223, 154] width 169 height 16
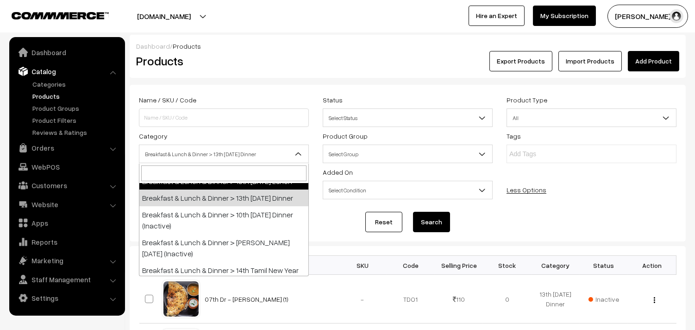
scroll to position [101, 0]
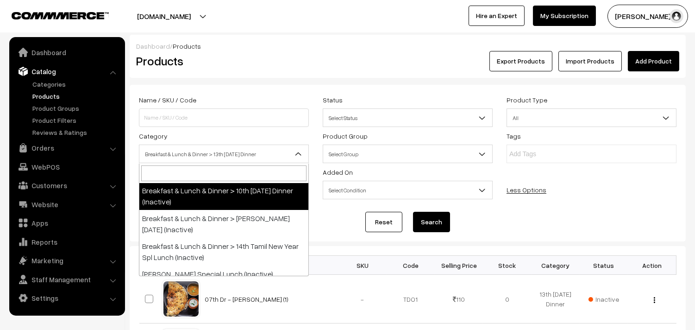
select select "68"
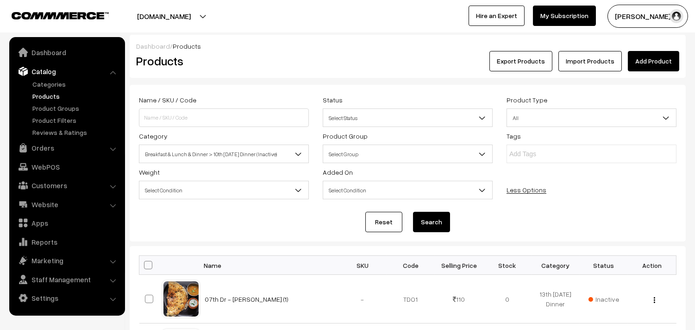
click at [419, 223] on button "Search" at bounding box center [431, 222] width 37 height 20
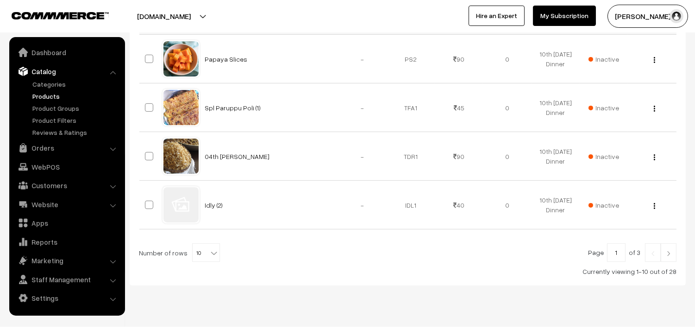
scroll to position [548, 0]
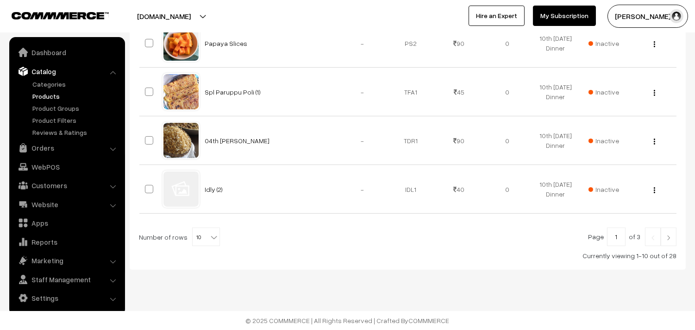
click at [209, 235] on b at bounding box center [213, 236] width 9 height 9
select select "60"
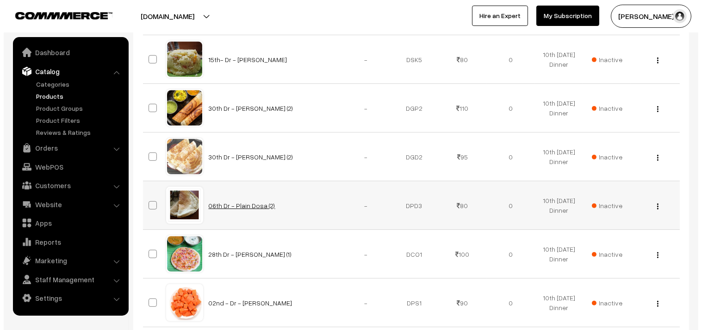
scroll to position [926, 0]
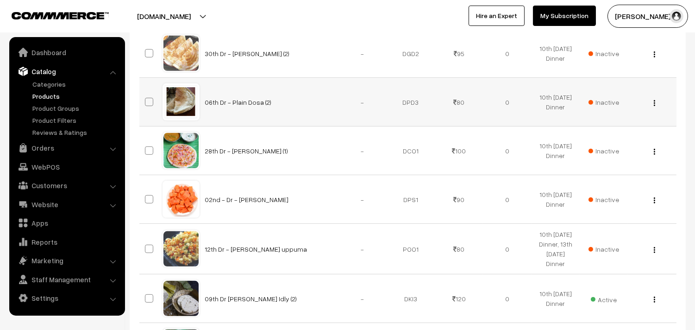
click at [604, 101] on span "Inactive" at bounding box center [604, 102] width 31 height 10
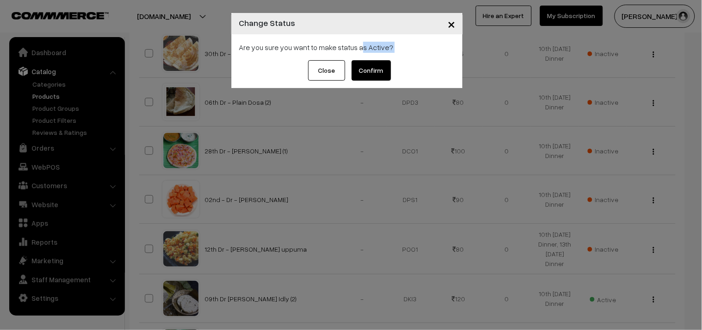
click at [362, 60] on div "× Change Status Are you sure you want to make status as Active? Close Confirm" at bounding box center [348, 50] width 232 height 75
click at [384, 71] on button "Confirm" at bounding box center [371, 70] width 39 height 20
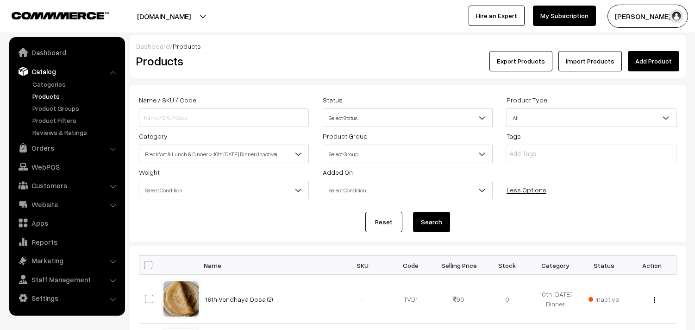
scroll to position [926, 0]
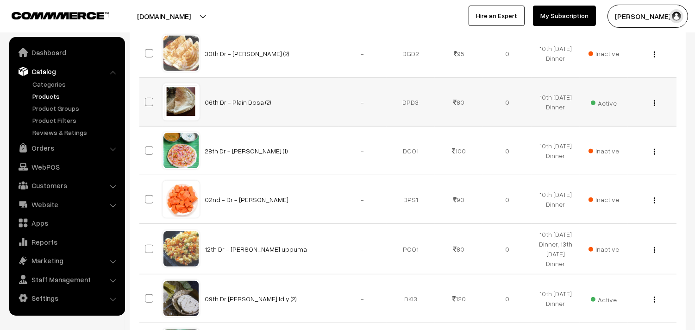
click at [652, 107] on div "View Edit Delete" at bounding box center [651, 102] width 37 height 10
click at [654, 106] on img "button" at bounding box center [654, 103] width 1 height 6
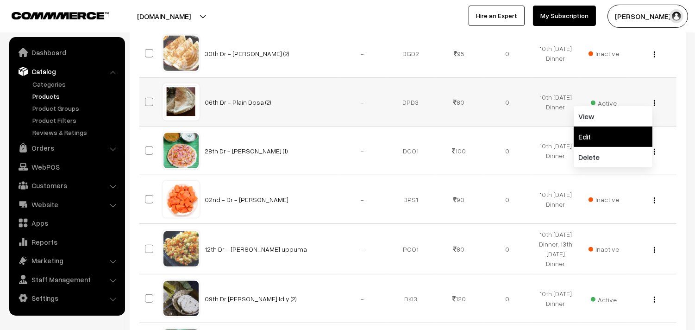
click at [627, 132] on link "Edit" at bounding box center [613, 136] width 79 height 20
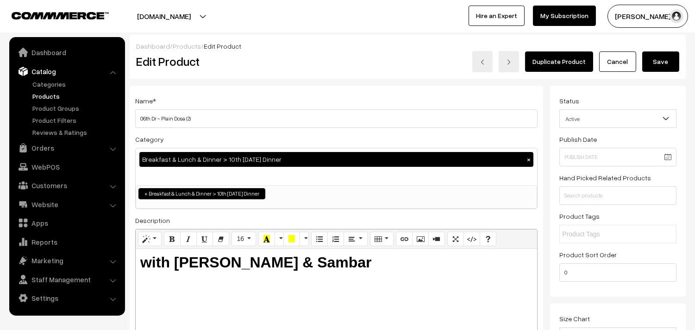
drag, startPoint x: 151, startPoint y: 119, endPoint x: 127, endPoint y: 119, distance: 23.6
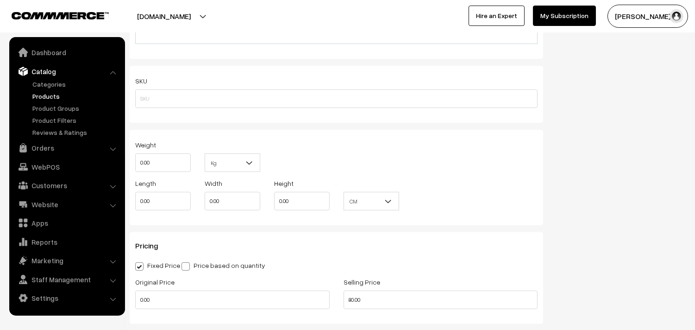
scroll to position [823, 0]
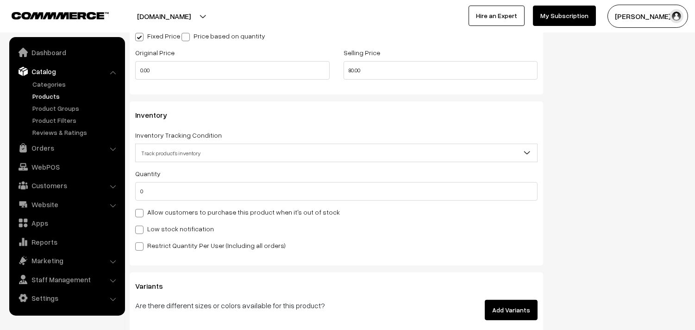
type input "13th Dr - Plain Dosa (2)"
click at [163, 211] on label "Allow customers to purchase this product when it's out of stock" at bounding box center [237, 212] width 205 height 10
click at [141, 211] on input "Allow customers to purchase this product when it's out of stock" at bounding box center [138, 211] width 6 height 6
checkbox input "true"
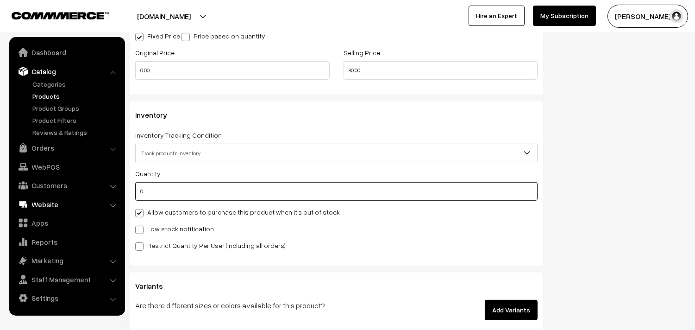
drag, startPoint x: 113, startPoint y: 196, endPoint x: 105, endPoint y: 196, distance: 8.3
click at [105, 196] on body "Thank you for showing interest. Our team will call you shortly. Close annamfood…" at bounding box center [347, 10] width 695 height 1666
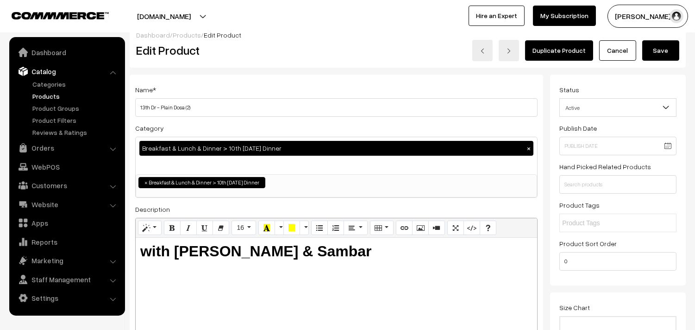
scroll to position [0, 0]
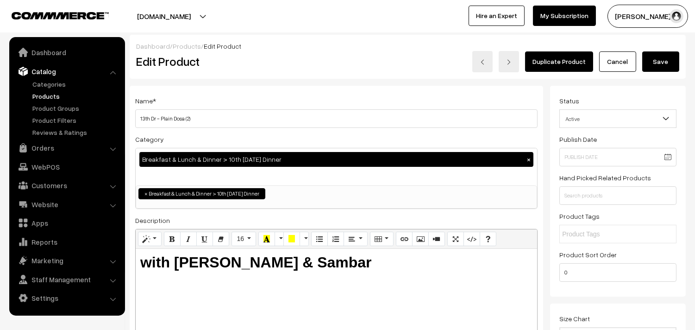
type input "20"
click at [655, 65] on button "Save" at bounding box center [660, 61] width 37 height 20
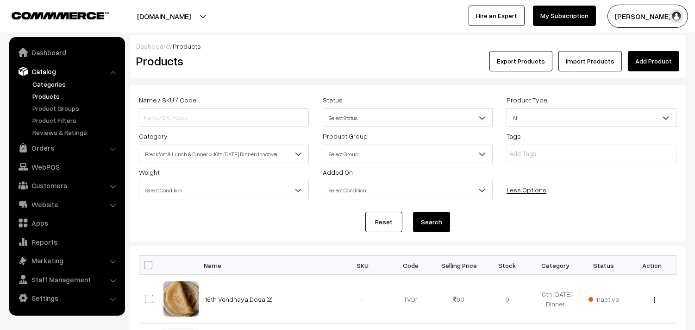
click at [51, 85] on link "Categories" at bounding box center [76, 84] width 92 height 10
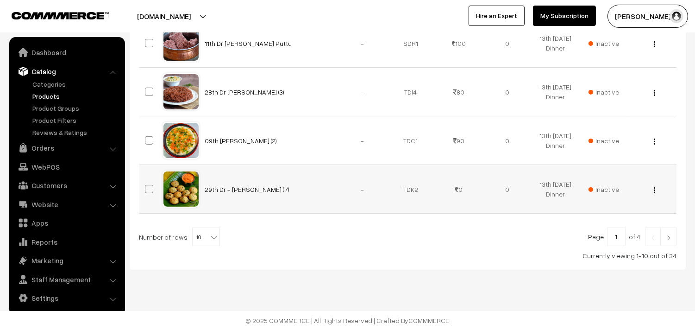
scroll to position [548, 0]
click at [209, 234] on b at bounding box center [213, 236] width 9 height 9
select select "100"
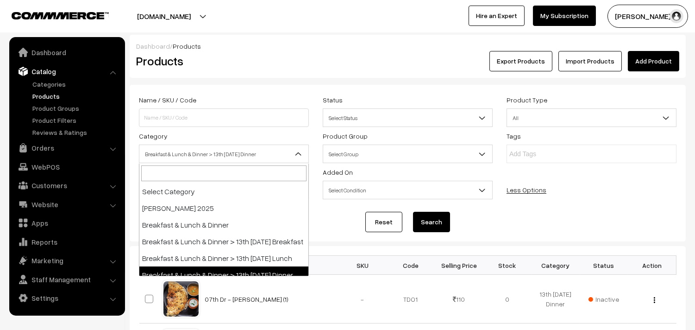
click at [215, 150] on span "Breakfast & Lunch & Dinner > 13th [DATE] Dinner" at bounding box center [223, 154] width 169 height 16
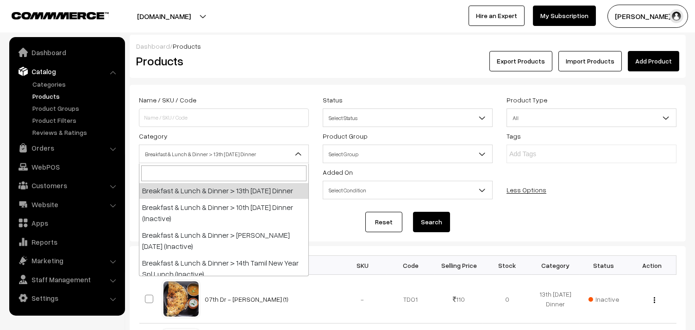
scroll to position [101, 0]
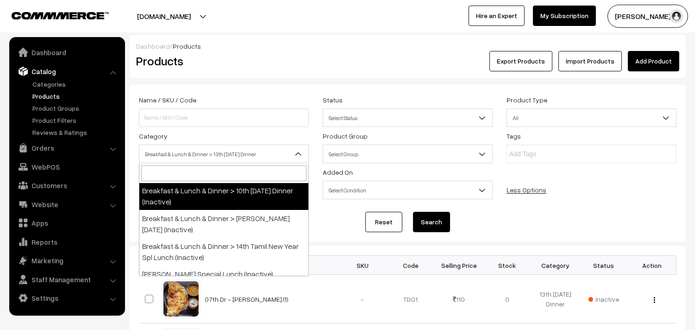
select select "68"
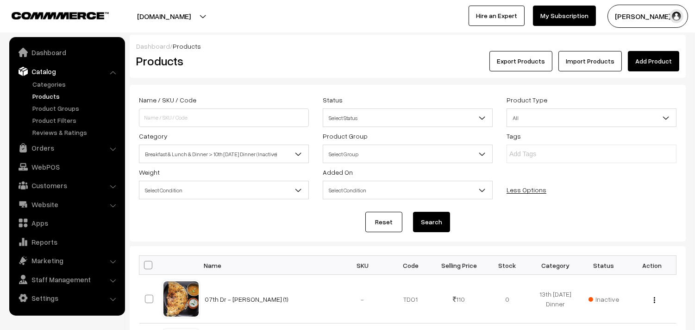
click at [429, 213] on button "Search" at bounding box center [431, 222] width 37 height 20
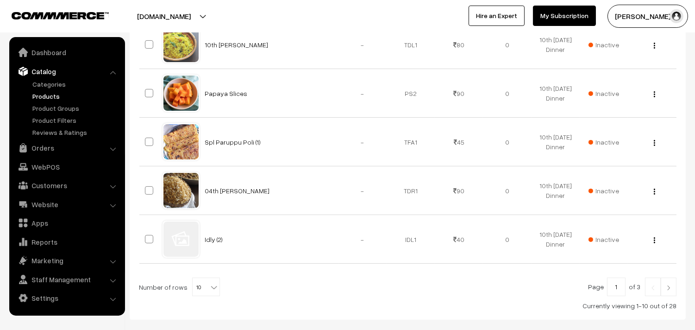
scroll to position [497, 0]
click at [200, 290] on span "10" at bounding box center [206, 287] width 27 height 19
select select "90"
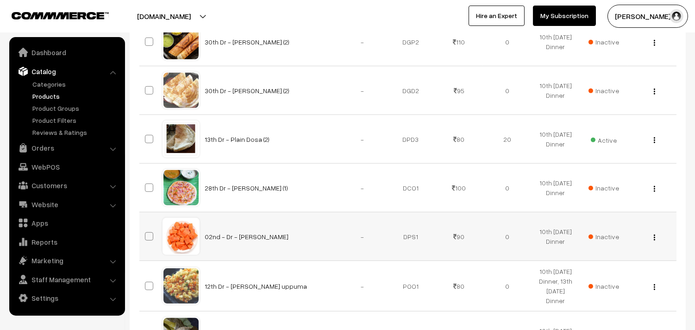
scroll to position [888, 0]
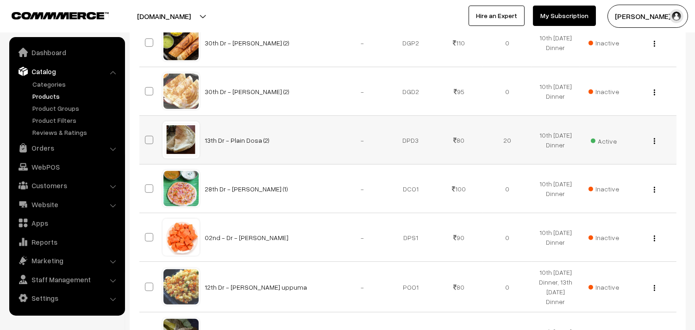
click at [656, 144] on div "View Edit Delete" at bounding box center [651, 140] width 37 height 10
click at [655, 142] on button "button" at bounding box center [654, 140] width 2 height 7
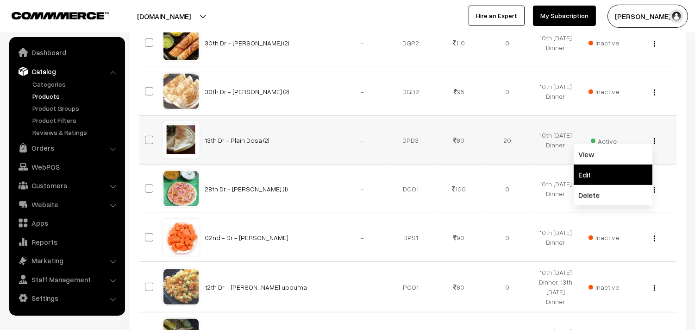
click at [590, 174] on link "Edit" at bounding box center [613, 174] width 79 height 20
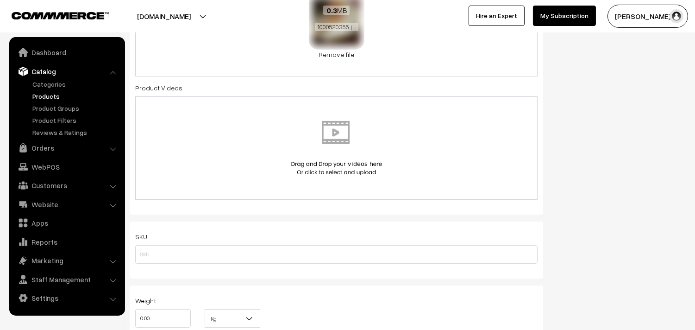
scroll to position [308, 0]
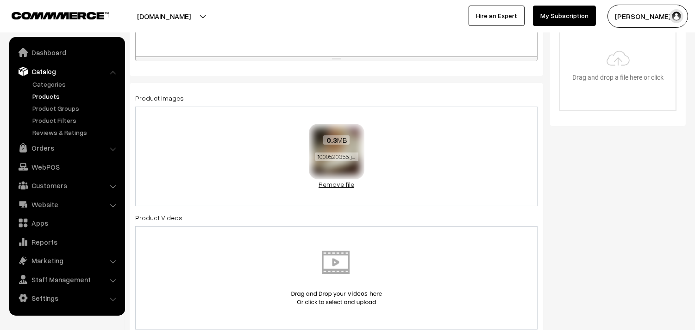
click at [332, 188] on link "Remove file" at bounding box center [337, 184] width 56 height 10
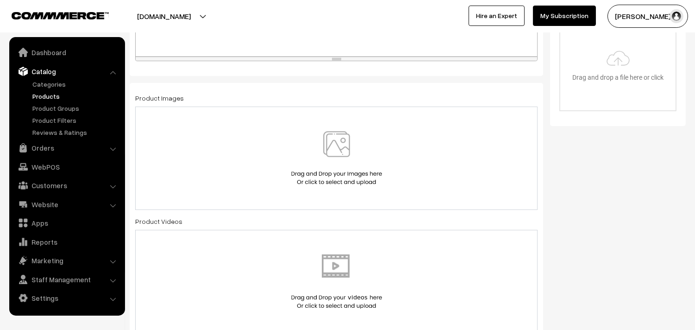
click at [332, 168] on img at bounding box center [336, 158] width 95 height 54
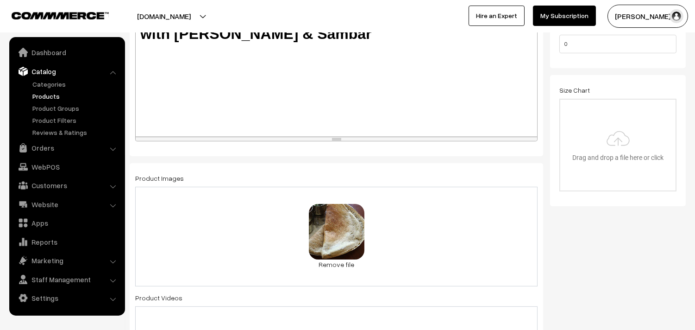
scroll to position [103, 0]
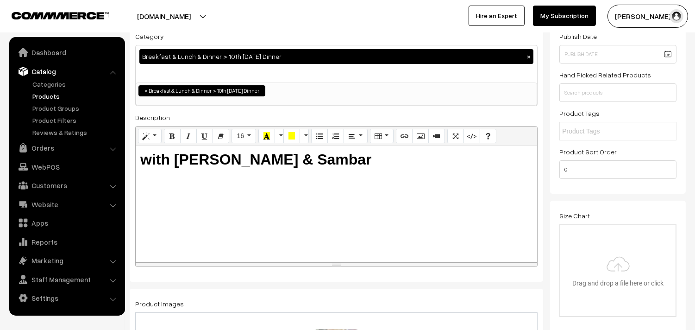
click at [526, 56] on button "×" at bounding box center [529, 56] width 8 height 8
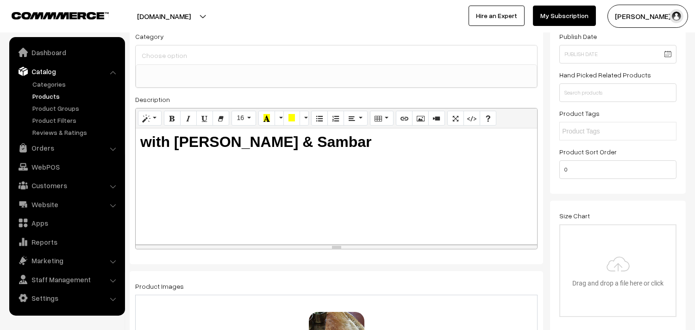
click at [210, 59] on input at bounding box center [336, 55] width 394 height 13
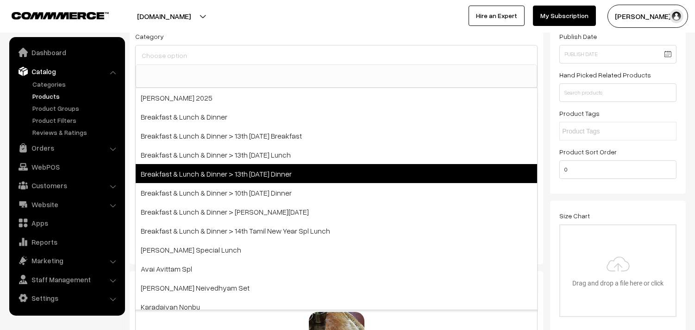
click at [271, 173] on span "Breakfast & Lunch & Dinner > 13th [DATE] Dinner" at bounding box center [336, 173] width 401 height 19
select select "96"
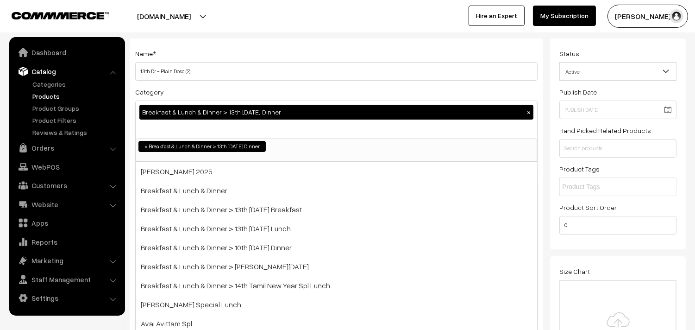
scroll to position [0, 0]
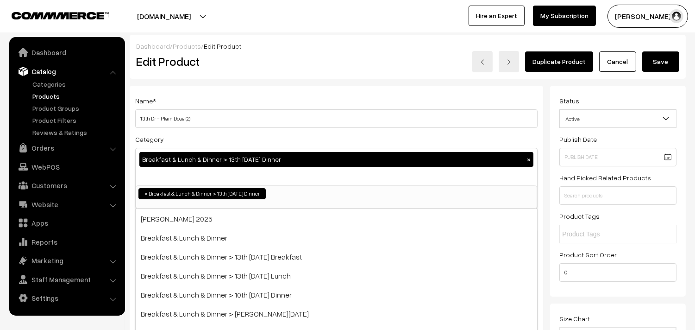
click at [664, 52] on button "Save" at bounding box center [660, 61] width 37 height 20
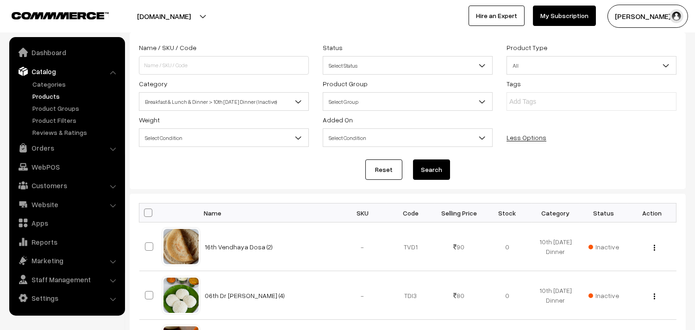
scroll to position [51, 0]
click at [267, 102] on span "Breakfast & Lunch & Dinner > 10th [DATE] Dinner (Inactive)" at bounding box center [223, 102] width 169 height 16
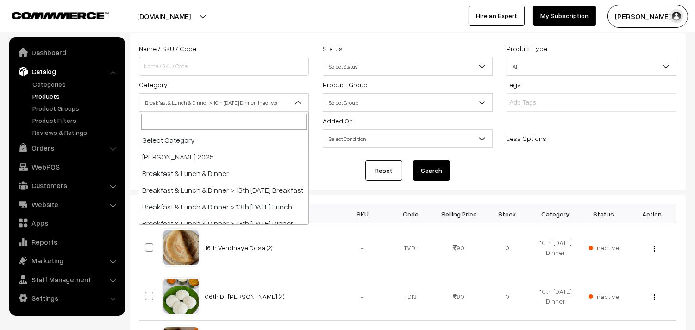
scroll to position [77, 0]
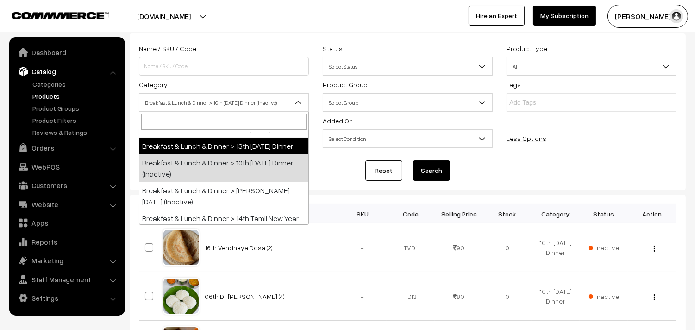
select select "96"
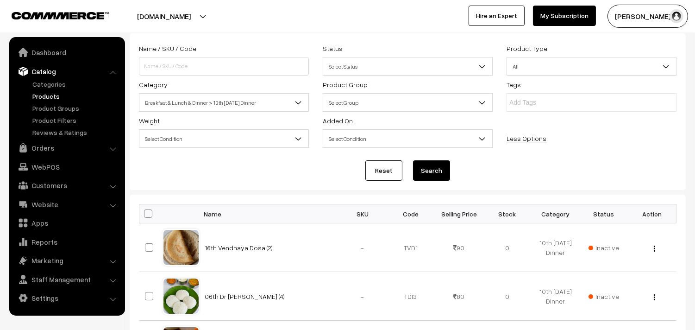
click at [429, 163] on button "Search" at bounding box center [431, 170] width 37 height 20
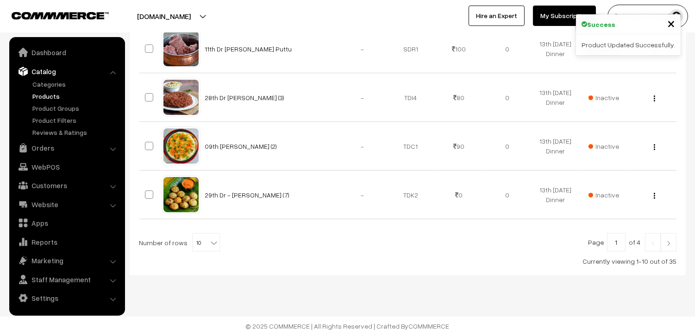
scroll to position [548, 0]
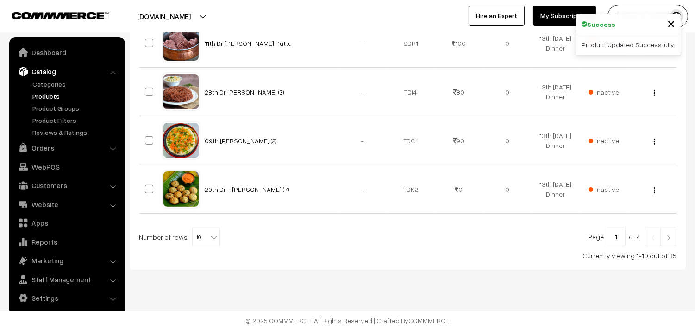
click at [209, 234] on b at bounding box center [213, 236] width 9 height 9
select select "90"
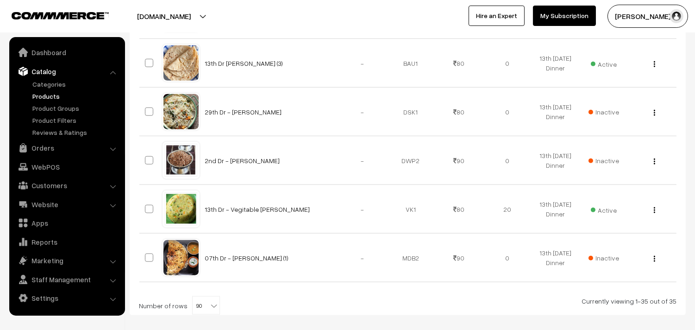
scroll to position [1743, 0]
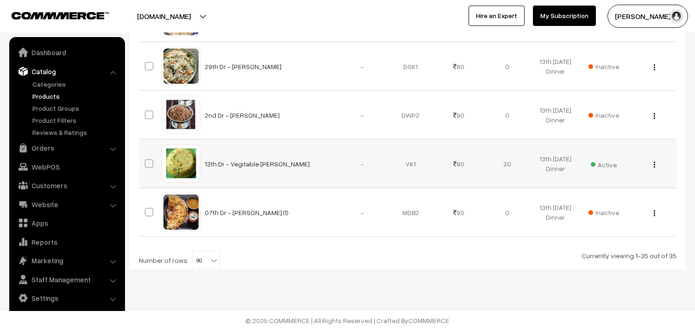
click at [654, 163] on img "button" at bounding box center [654, 165] width 1 height 6
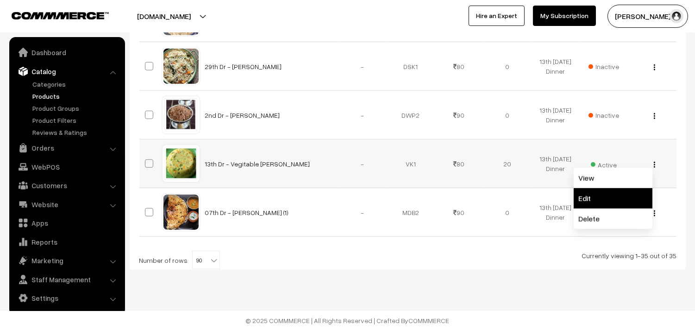
click at [603, 193] on link "Edit" at bounding box center [613, 198] width 79 height 20
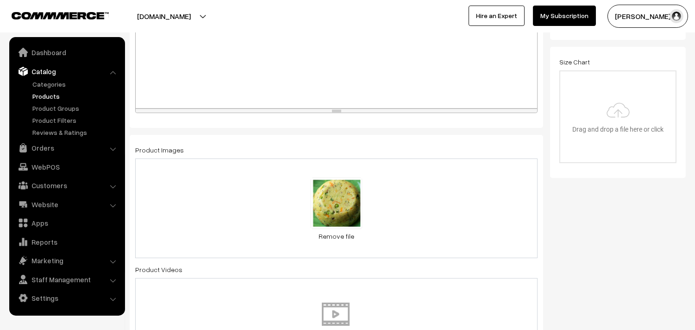
scroll to position [360, 0]
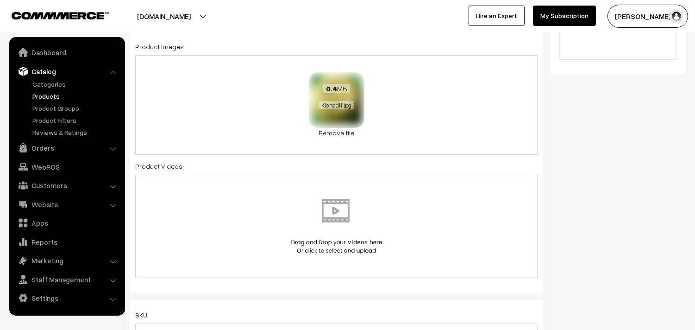
click at [353, 135] on link "Remove file" at bounding box center [337, 133] width 56 height 10
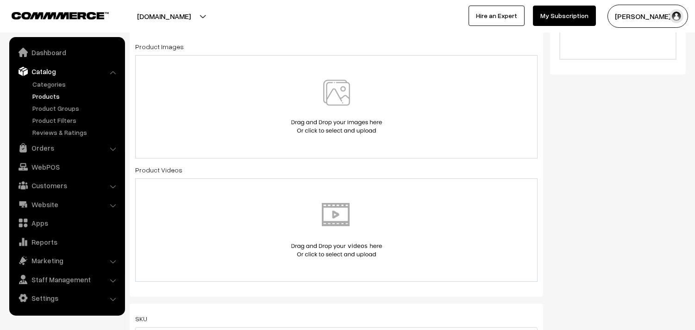
click at [339, 115] on img at bounding box center [336, 107] width 95 height 54
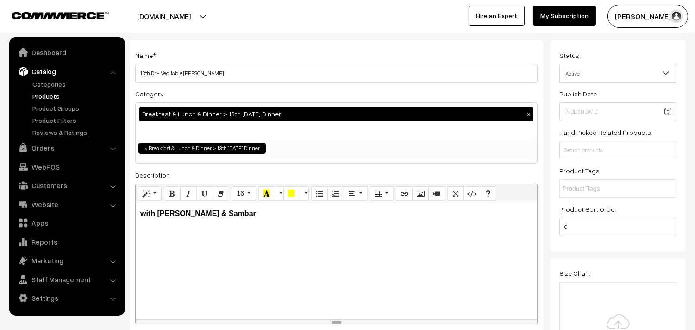
scroll to position [0, 0]
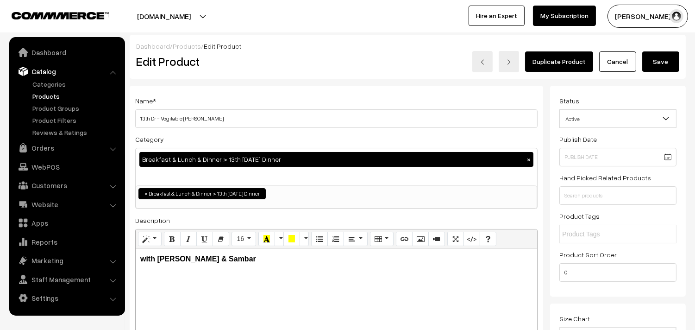
click at [656, 46] on div "Dashboard / Products / Edit Product" at bounding box center [407, 46] width 543 height 10
click at [658, 56] on button "Save" at bounding box center [660, 61] width 37 height 20
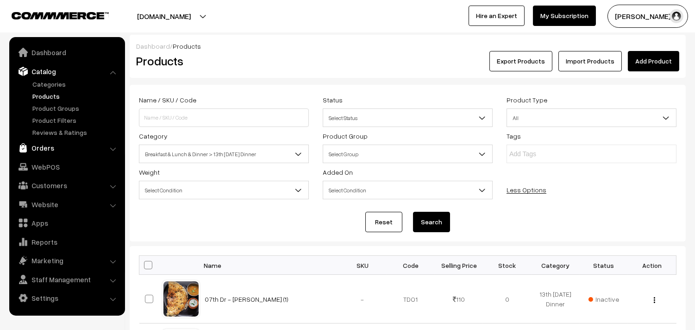
click at [44, 146] on link "Orders" at bounding box center [67, 147] width 110 height 17
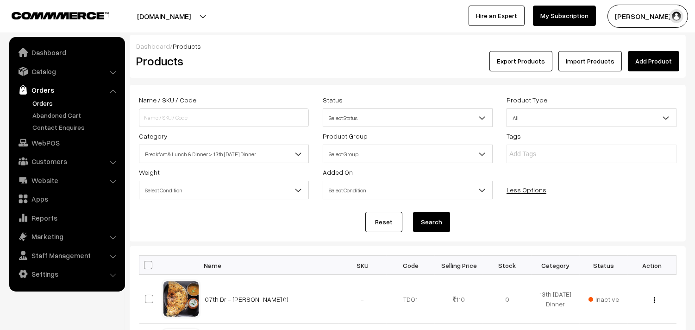
click at [50, 104] on link "Orders" at bounding box center [76, 103] width 92 height 10
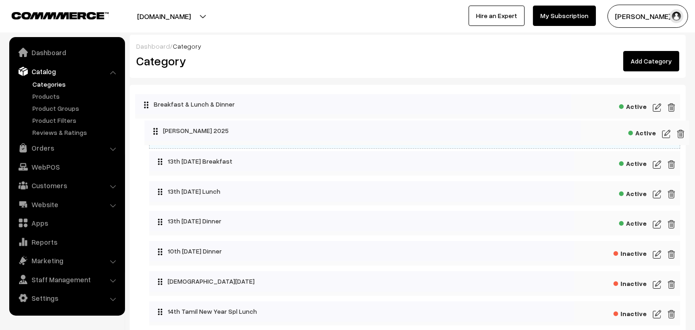
drag, startPoint x: 202, startPoint y: 105, endPoint x: 212, endPoint y: 132, distance: 28.6
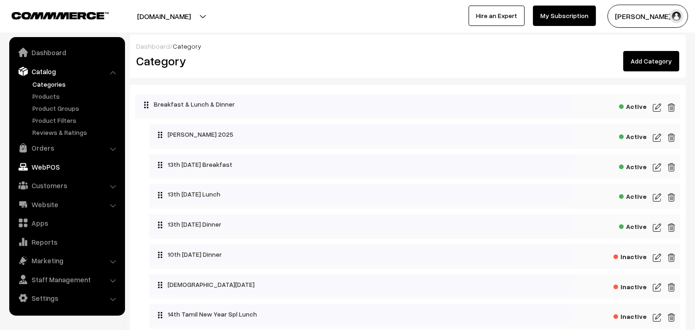
click at [51, 169] on link "WebPOS" at bounding box center [67, 166] width 110 height 17
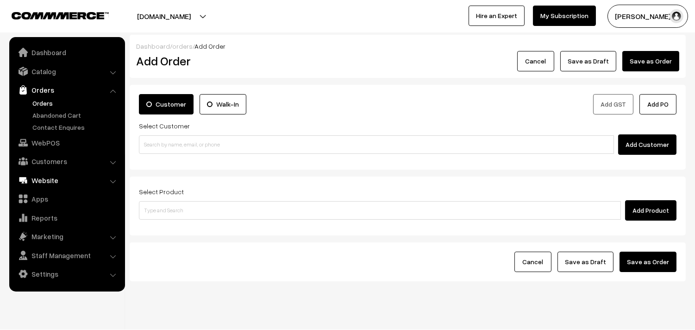
click at [46, 180] on link "Website" at bounding box center [67, 180] width 110 height 17
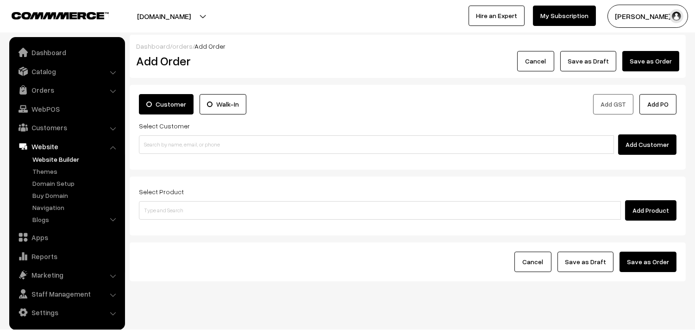
click at [49, 159] on link "Website Builder" at bounding box center [76, 159] width 92 height 10
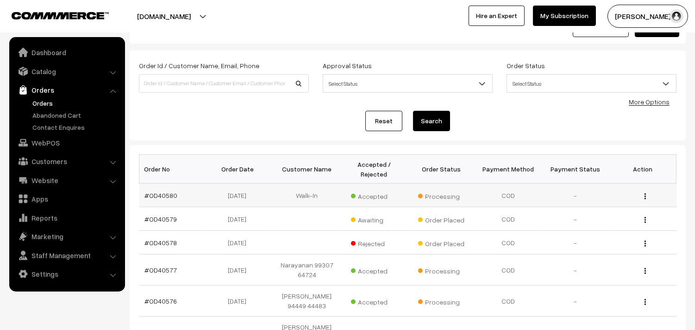
scroll to position [51, 0]
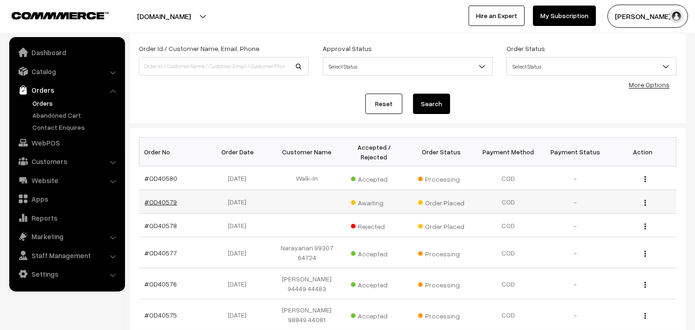
click at [171, 202] on link "#OD40579" at bounding box center [161, 202] width 32 height 8
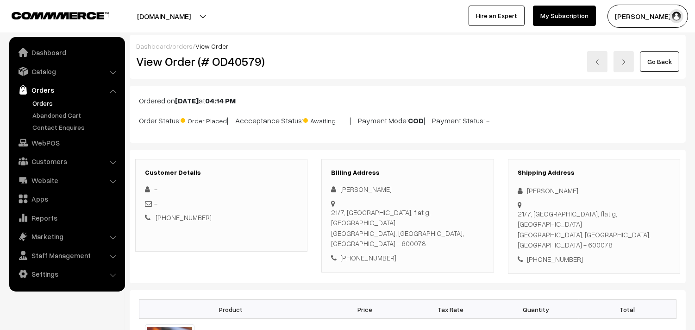
click at [659, 67] on link "Go Back" at bounding box center [659, 61] width 39 height 20
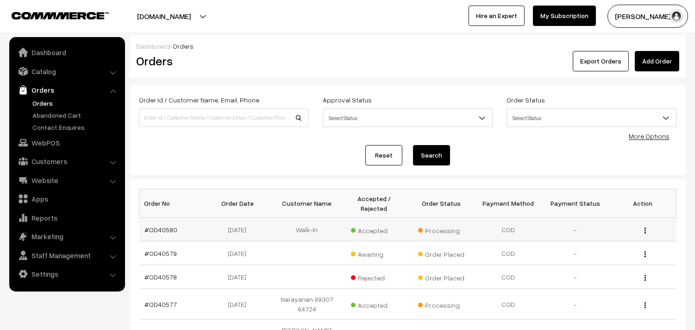
click at [165, 234] on td "#OD40580" at bounding box center [172, 230] width 67 height 24
click at [166, 229] on link "#OD40580" at bounding box center [161, 230] width 33 height 8
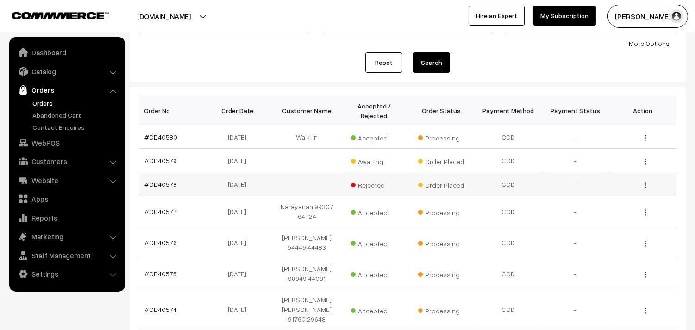
scroll to position [103, 0]
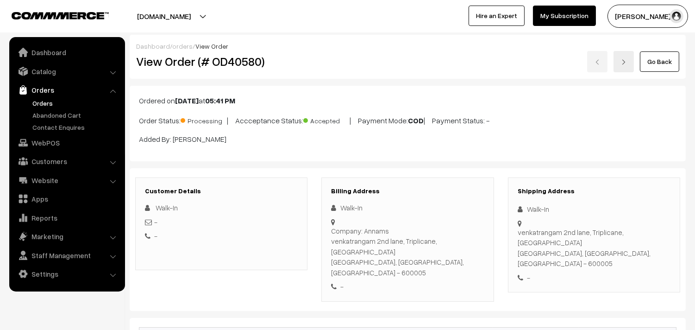
click at [650, 62] on link "Go Back" at bounding box center [659, 61] width 39 height 20
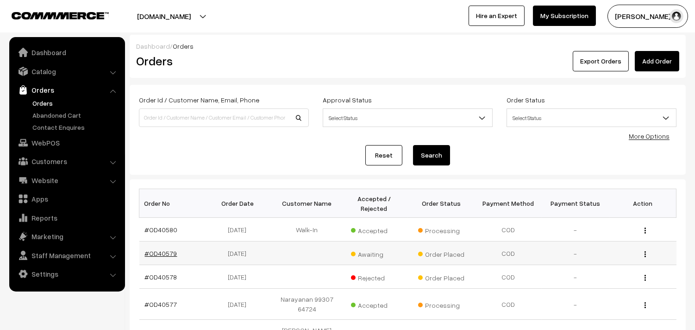
click at [170, 251] on link "#OD40579" at bounding box center [161, 253] width 32 height 8
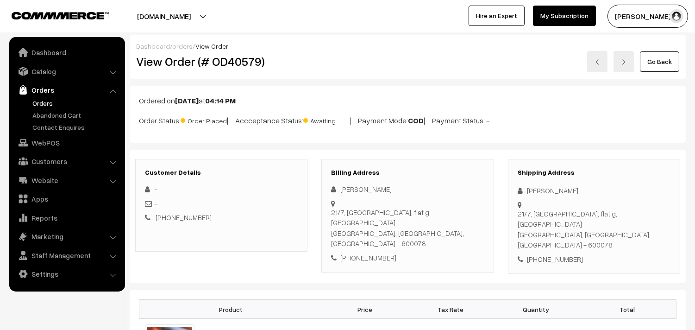
click at [660, 73] on div "Dashboard / orders / View Order View Order (# OD40579) Go Back" at bounding box center [408, 57] width 556 height 44
click at [658, 56] on link "Go Back" at bounding box center [659, 61] width 39 height 20
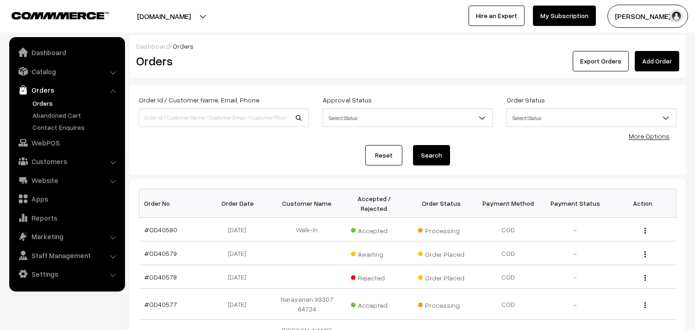
click at [42, 99] on link "Orders" at bounding box center [76, 103] width 92 height 10
click at [38, 100] on link "Orders" at bounding box center [76, 103] width 92 height 10
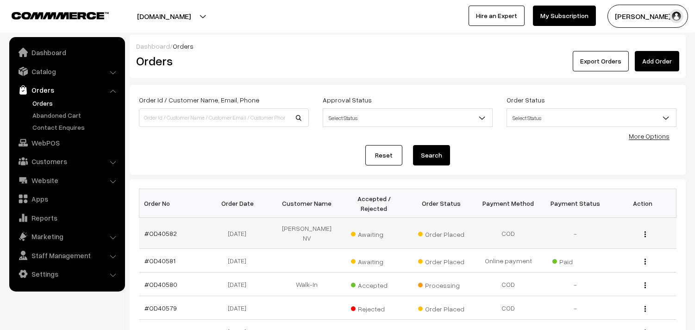
click at [164, 233] on td "#OD40582" at bounding box center [172, 233] width 67 height 31
click at [165, 232] on link "#OD40582" at bounding box center [161, 233] width 32 height 8
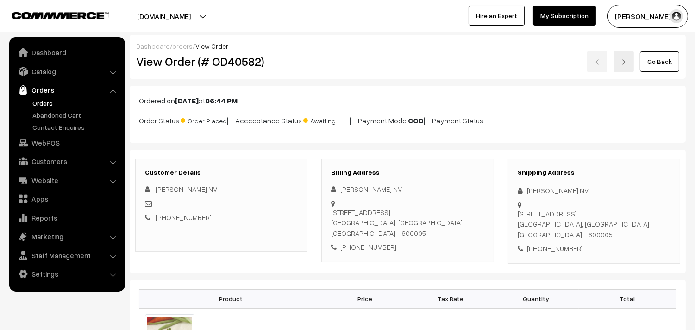
click at [667, 65] on link "Go Back" at bounding box center [659, 61] width 39 height 20
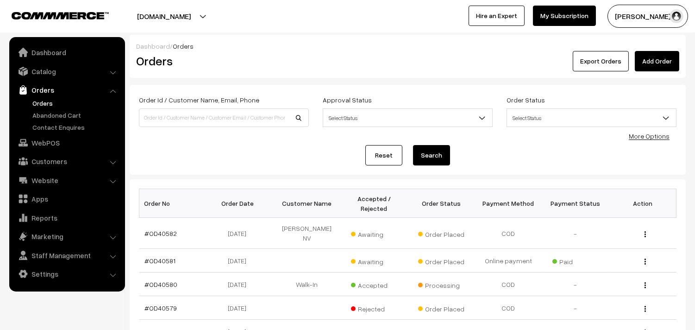
click at [51, 103] on link "Orders" at bounding box center [76, 103] width 92 height 10
click at [44, 101] on link "Orders" at bounding box center [76, 103] width 92 height 10
click at [47, 104] on link "Orders" at bounding box center [76, 103] width 92 height 10
click at [52, 101] on link "Orders" at bounding box center [76, 103] width 92 height 10
